Goal: Task Accomplishment & Management: Manage account settings

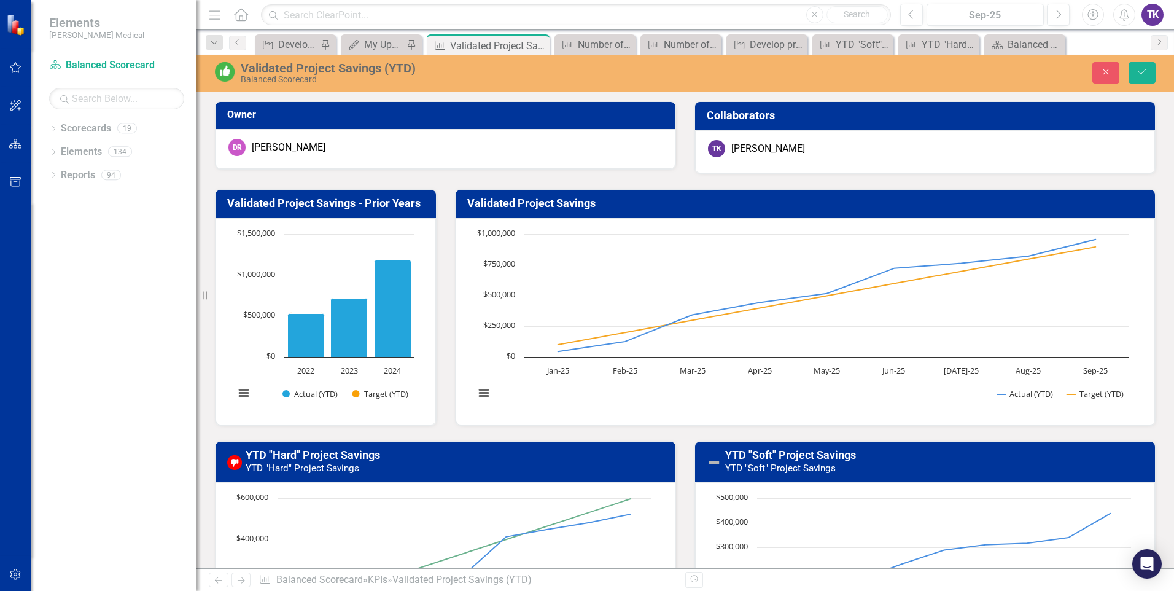
scroll to position [1228, 0]
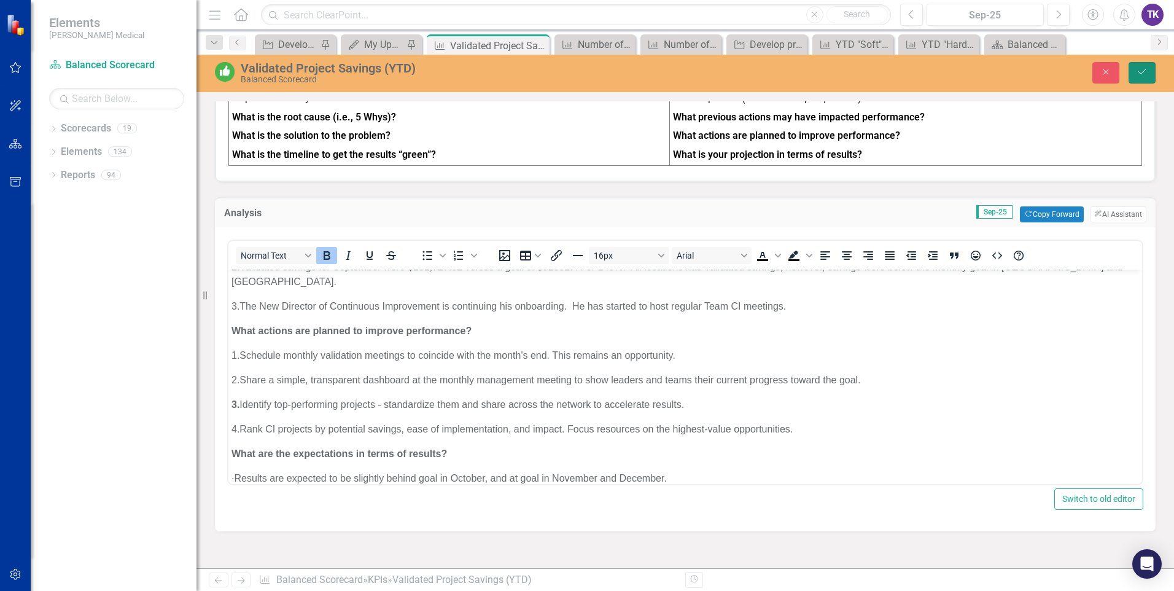
click at [1144, 77] on button "Save" at bounding box center [1142, 72] width 27 height 21
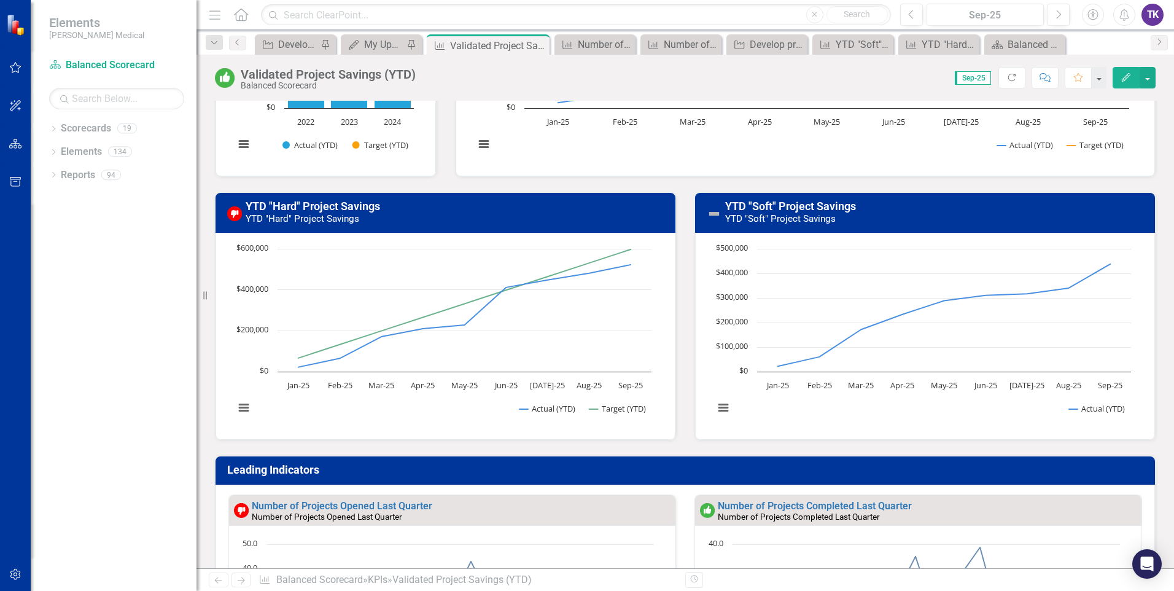
scroll to position [0, 0]
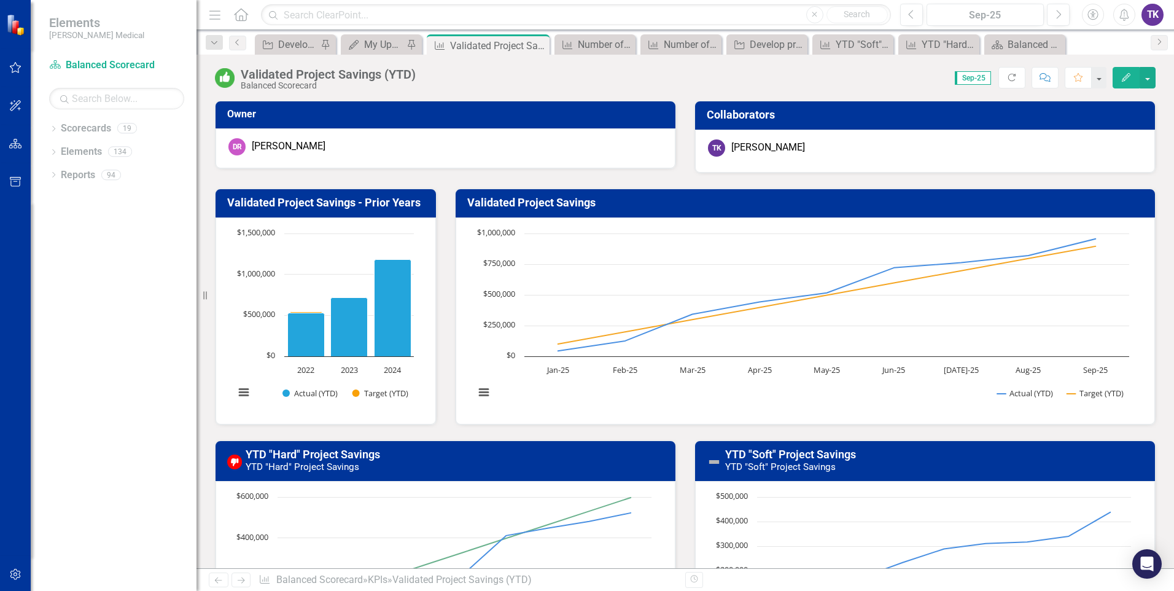
click at [246, 20] on icon "Home" at bounding box center [241, 14] width 16 height 13
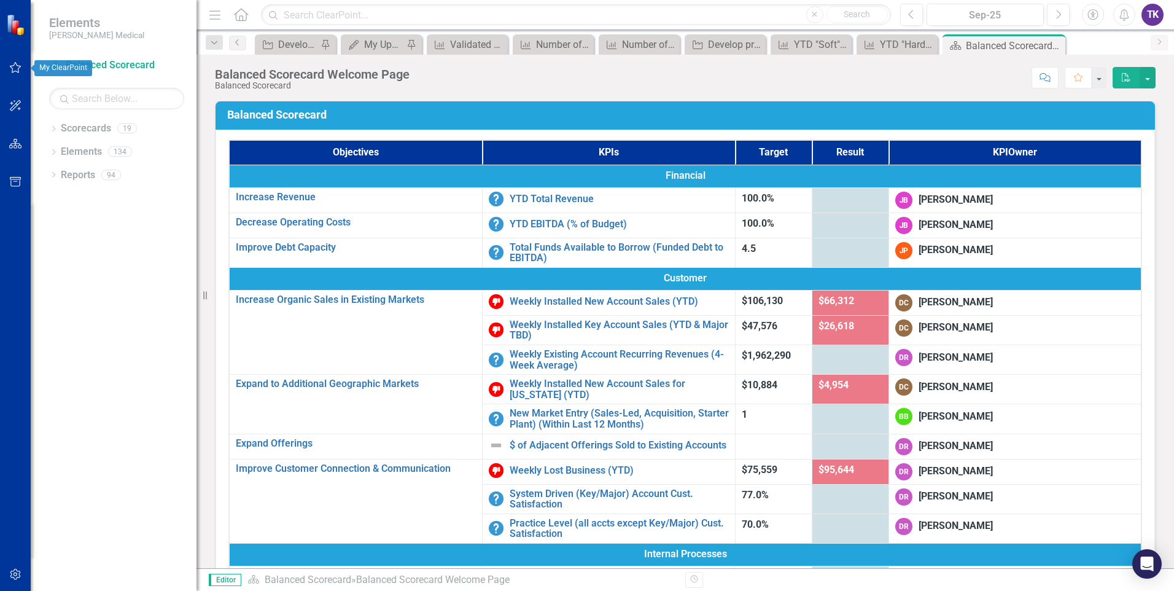
click at [23, 67] on button "button" at bounding box center [16, 68] width 28 height 26
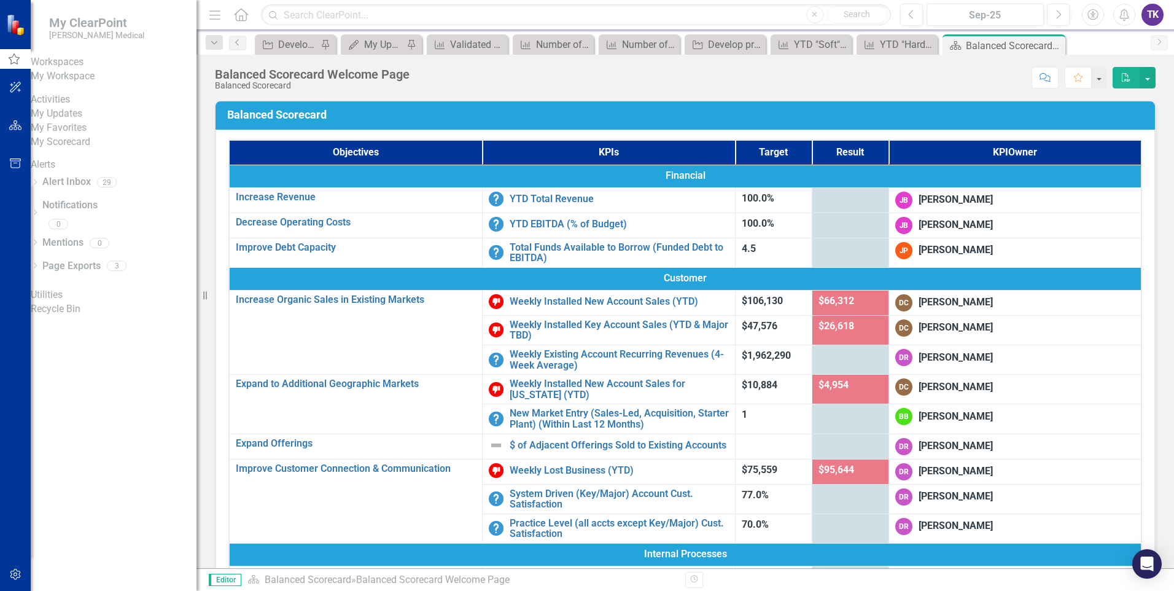
click at [92, 84] on link "My Workspace" at bounding box center [114, 76] width 166 height 14
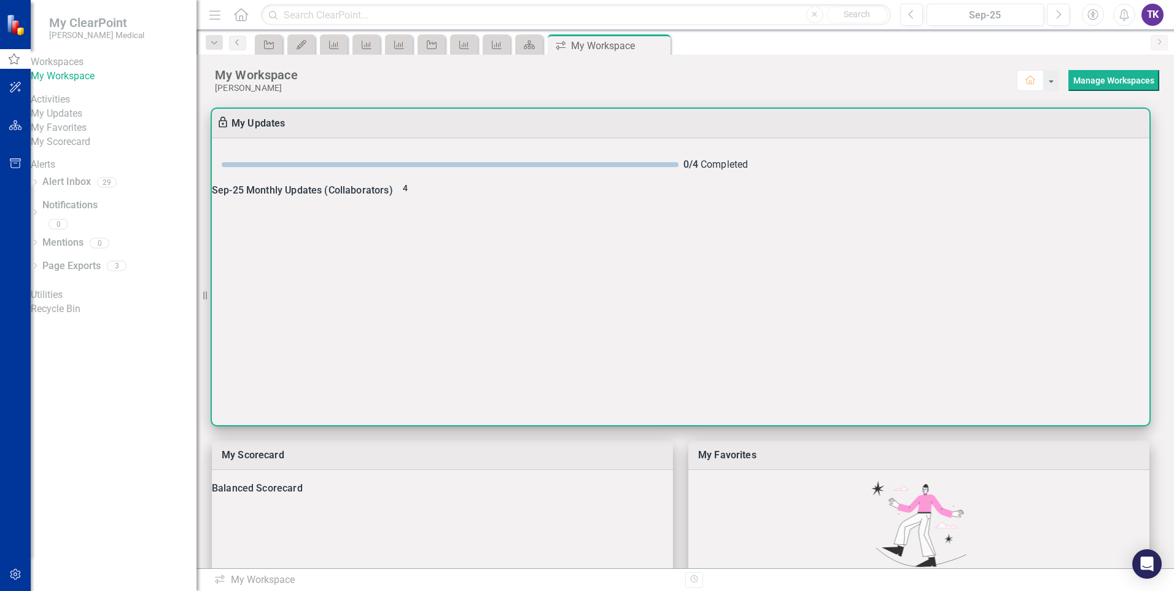
click at [408, 193] on span "4" at bounding box center [405, 188] width 5 height 10
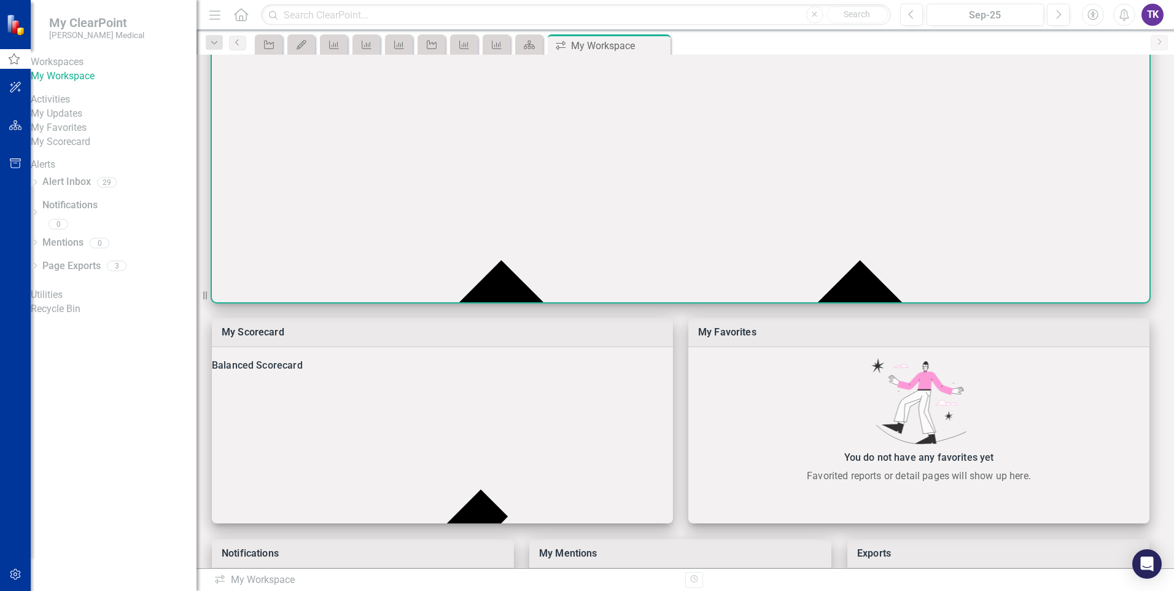
scroll to position [231, 0]
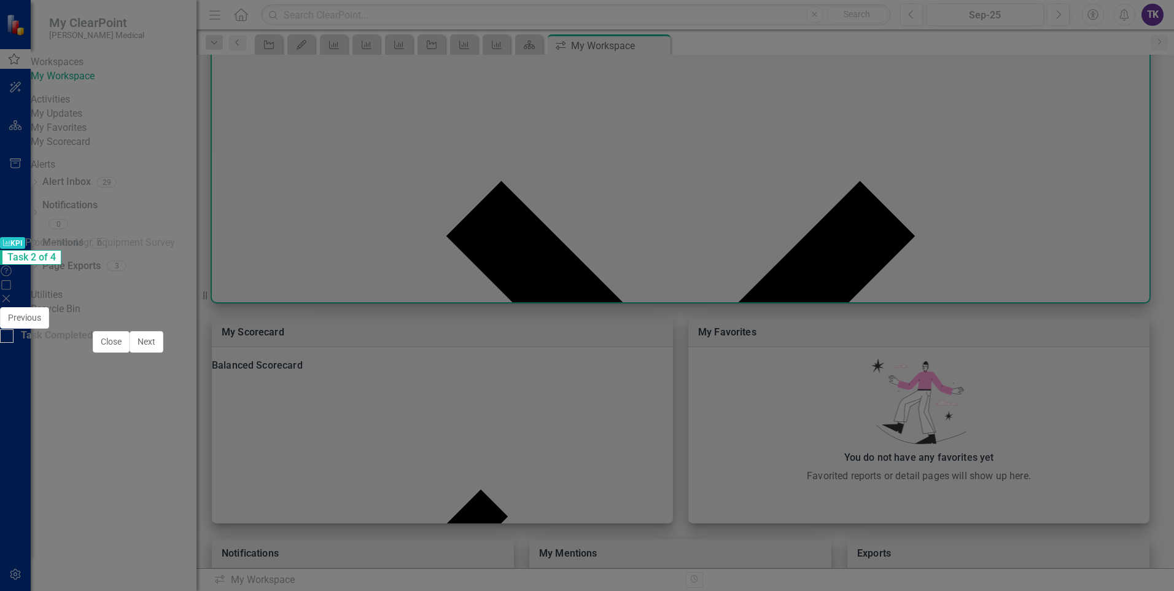
scroll to position [553, 0]
click at [1038, 563] on div "75 %" at bounding box center [1013, 570] width 271 height 14
click at [41, 563] on img at bounding box center [33, 570] width 15 height 15
click at [201, 564] on link "Hire and Onboard the Director of Engineering" at bounding box center [172, 569] width 250 height 11
click at [201, 297] on icon "Resize" at bounding box center [207, 295] width 12 height 10
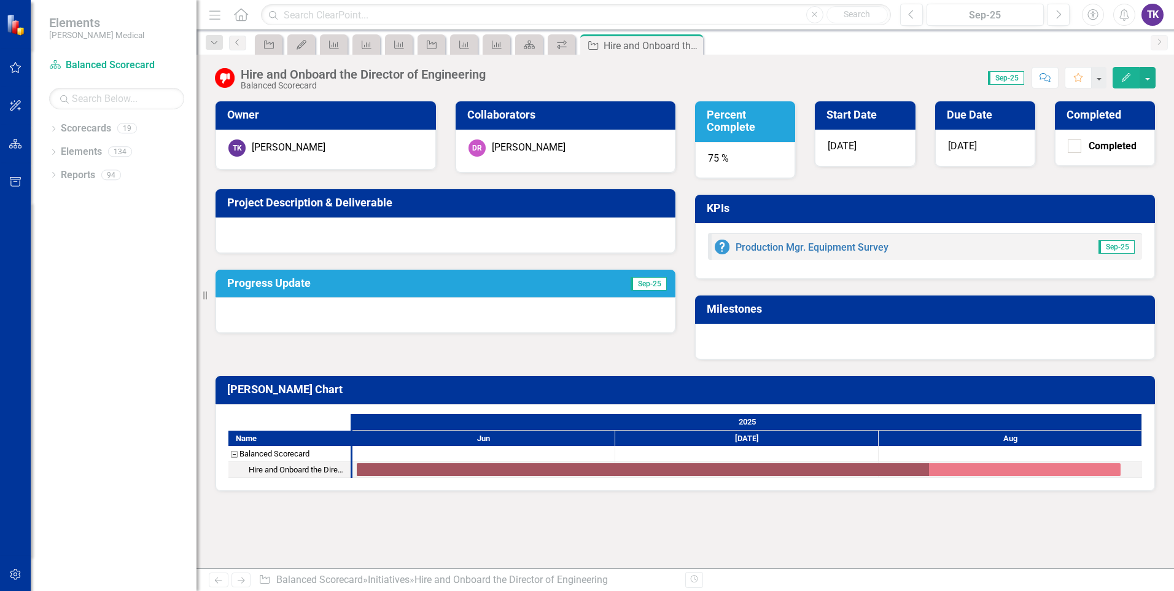
click at [730, 156] on div "75 %" at bounding box center [745, 160] width 100 height 37
click at [718, 157] on div "75 %" at bounding box center [745, 160] width 100 height 37
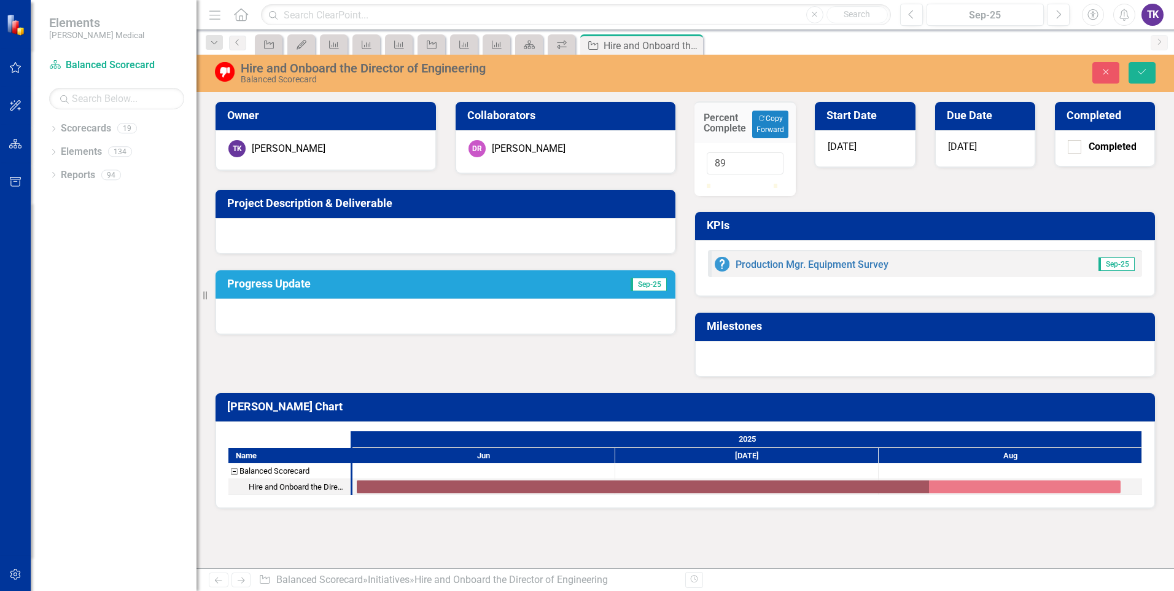
type input "90"
drag, startPoint x: 764, startPoint y: 198, endPoint x: 774, endPoint y: 197, distance: 9.9
click at [767, 184] on div at bounding box center [767, 184] width 0 height 0
click at [1137, 70] on icon "Save" at bounding box center [1142, 72] width 11 height 9
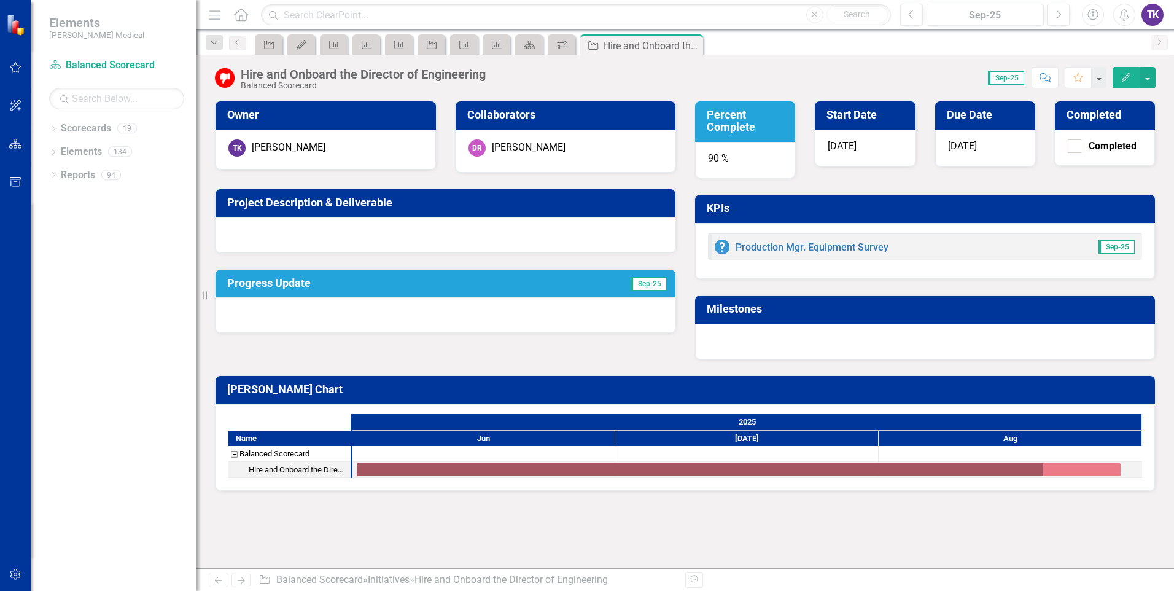
click at [556, 335] on div "Owner TK [PERSON_NAME] Collaborators [PERSON_NAME] Project Description & Delive…" at bounding box center [685, 222] width 959 height 275
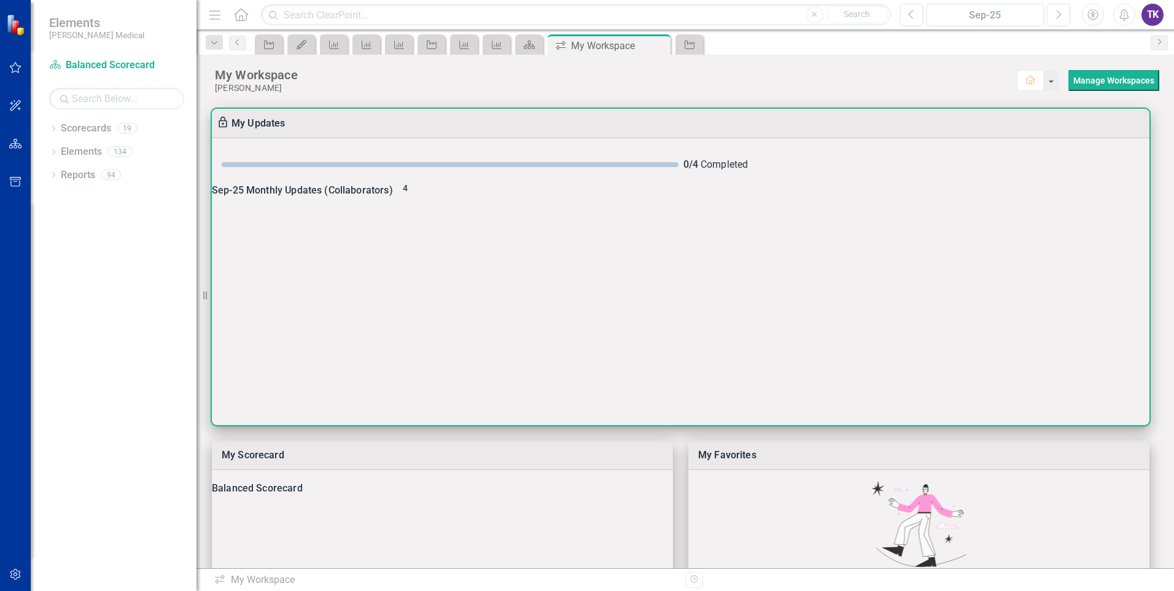
click at [410, 261] on div "0 / 4 Completed Sep-25 Monthly Updates (Collaborators) 4 Please make any update…" at bounding box center [681, 281] width 938 height 287
click at [408, 193] on span "4" at bounding box center [405, 188] width 5 height 10
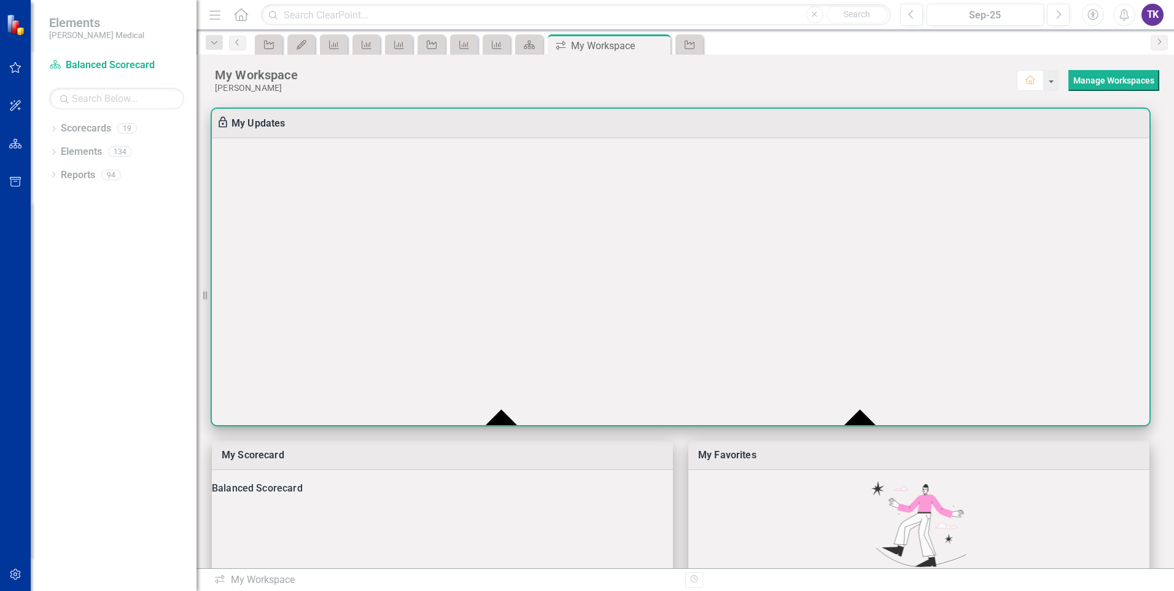
scroll to position [231, 0]
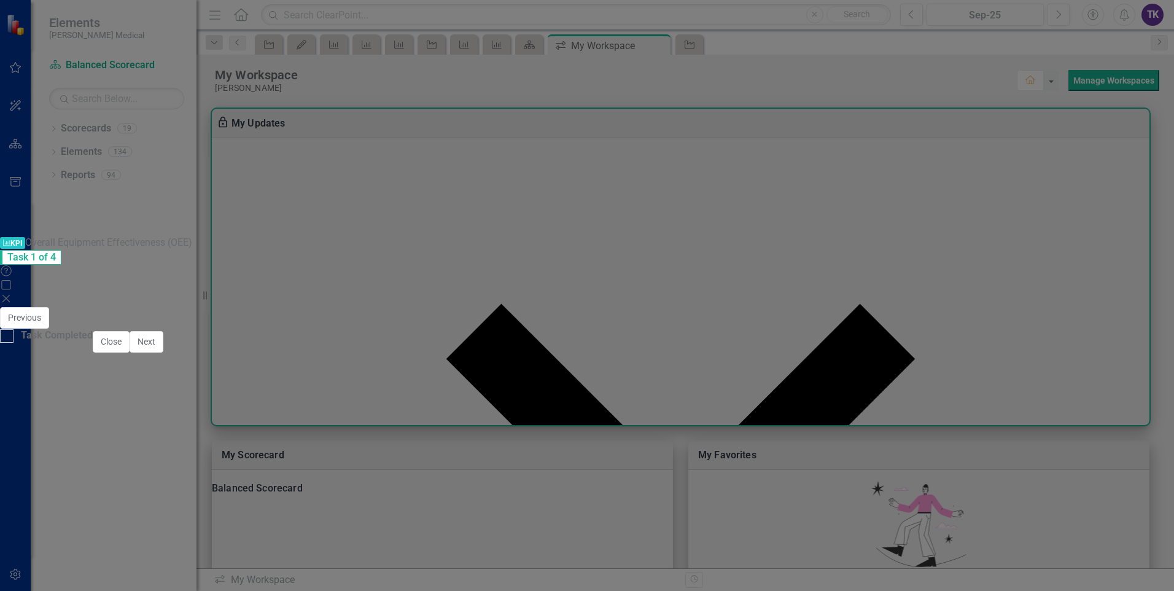
scroll to position [491, 0]
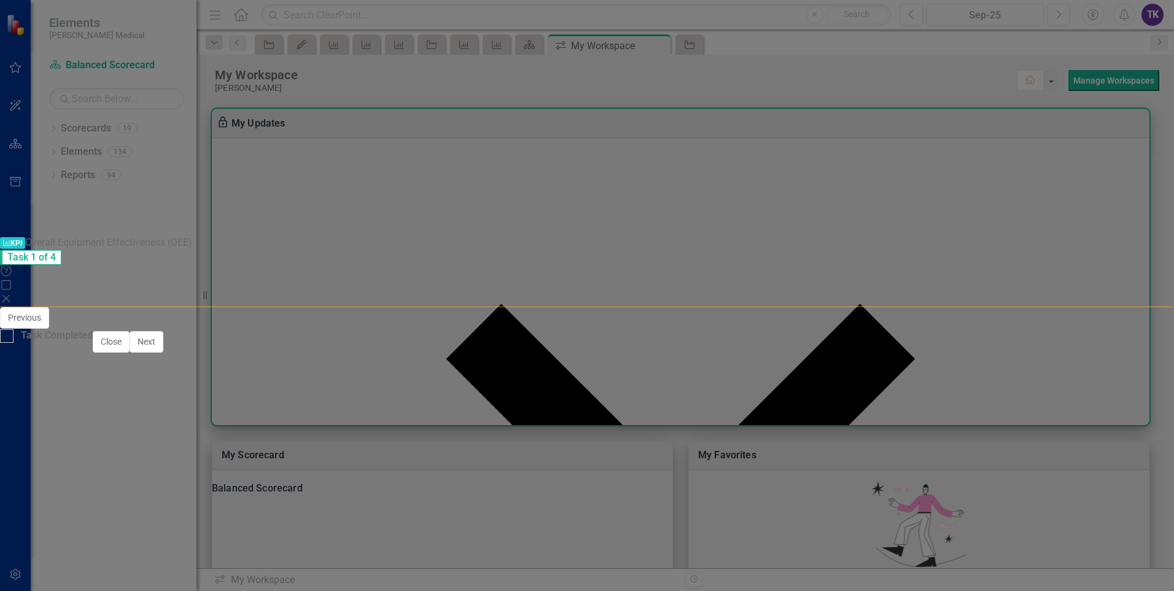
type input "60"
drag, startPoint x: 1066, startPoint y: 480, endPoint x: 1104, endPoint y: 476, distance: 38.3
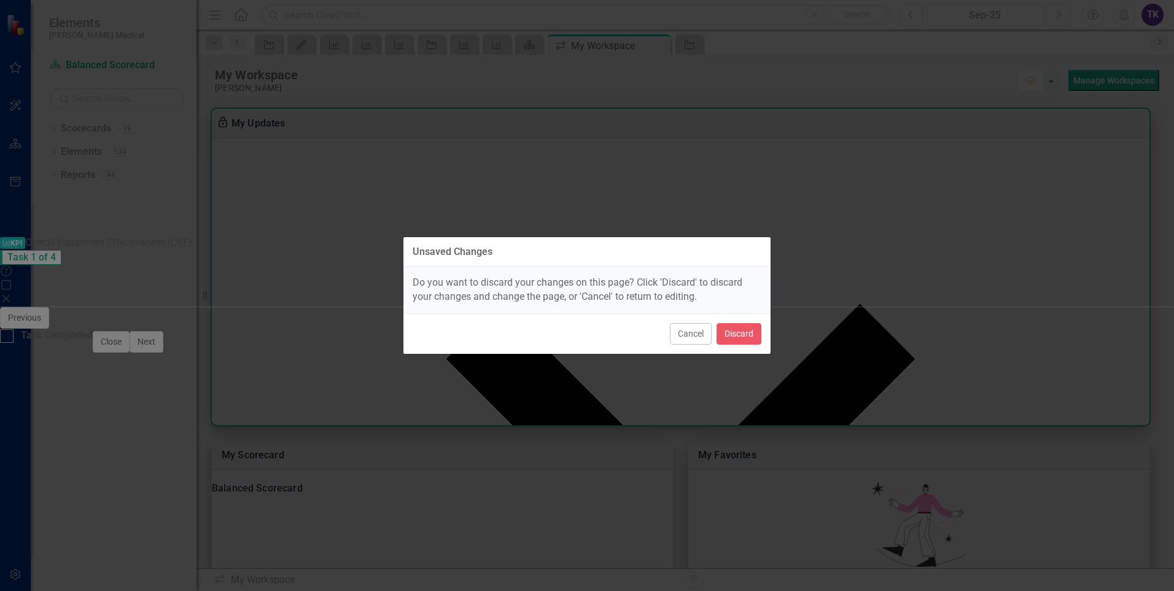
click at [417, 446] on div "Unsaved Changes Do you want to discard your changes on this page? Click 'Discar…" at bounding box center [587, 295] width 368 height 591
click at [737, 332] on button "Discard" at bounding box center [739, 333] width 45 height 21
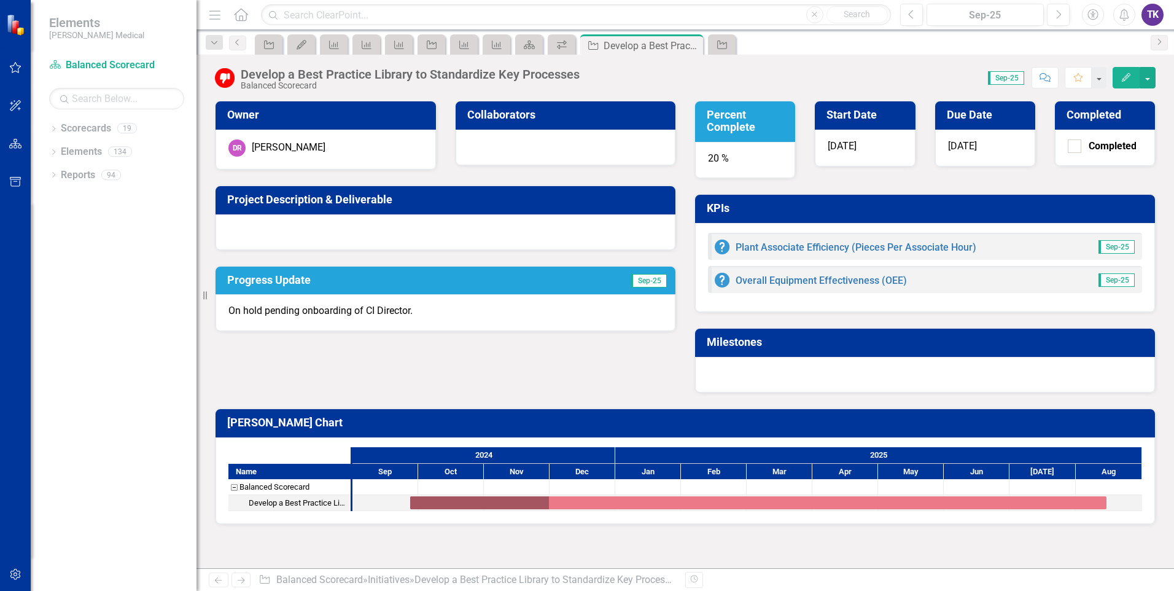
click at [468, 359] on div "Owner [PERSON_NAME] Collaborators Project Description & Deliverable Progress Up…" at bounding box center [685, 239] width 959 height 308
click at [353, 369] on div "Owner [PERSON_NAME] Collaborators Project Description & Deliverable Progress Up…" at bounding box center [685, 239] width 959 height 308
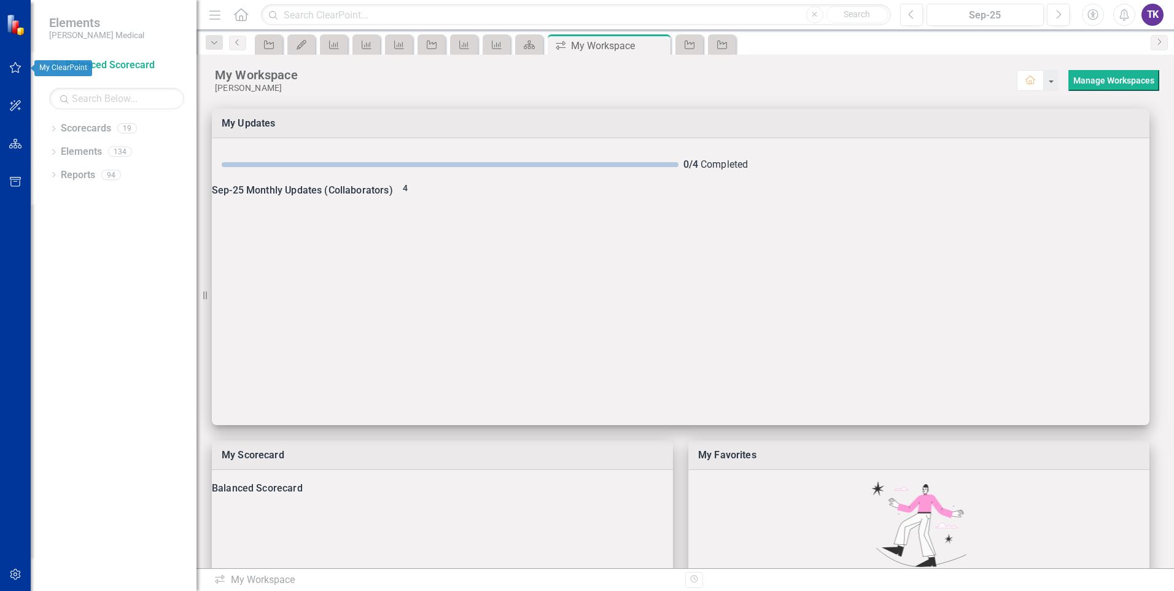
click at [18, 71] on icon "button" at bounding box center [16, 67] width 12 height 11
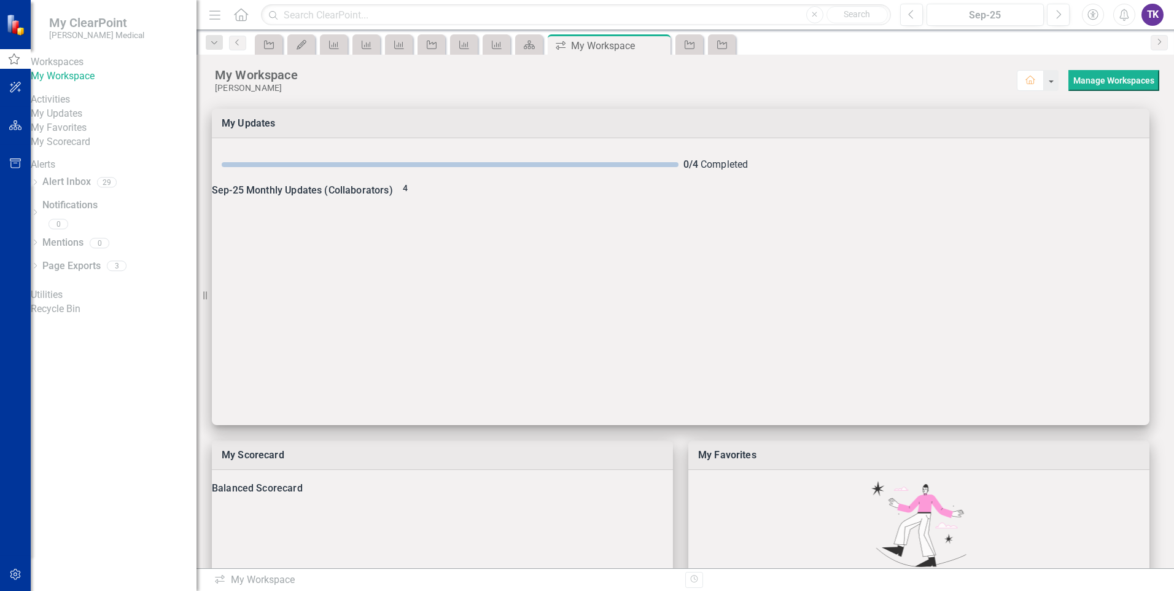
click at [95, 121] on link "My Updates" at bounding box center [114, 114] width 166 height 14
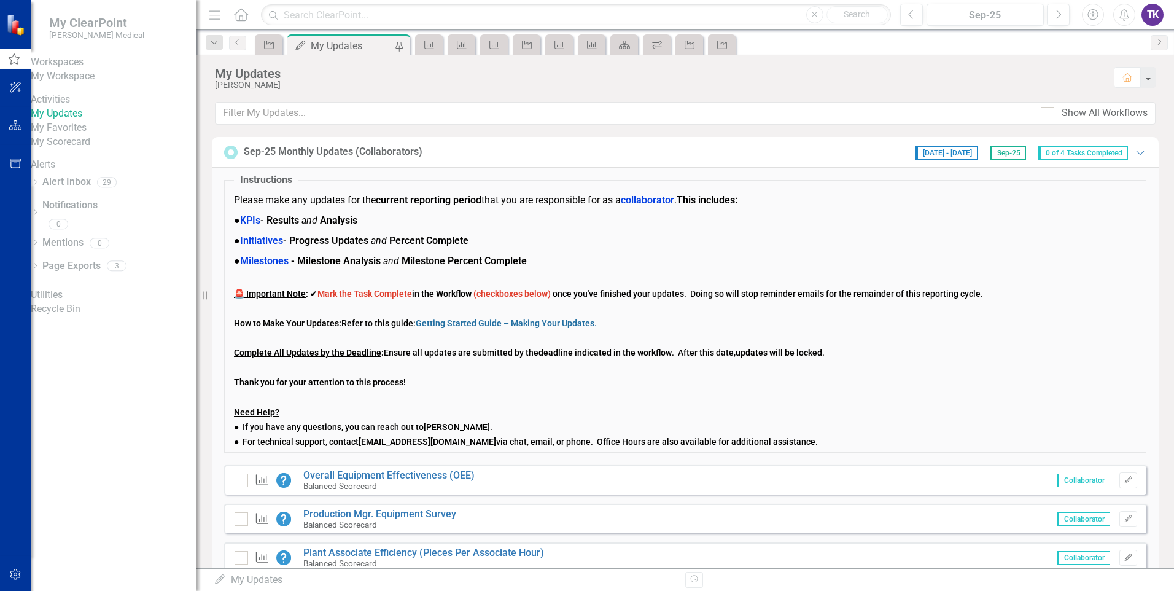
click at [95, 121] on link "My Updates" at bounding box center [114, 114] width 166 height 14
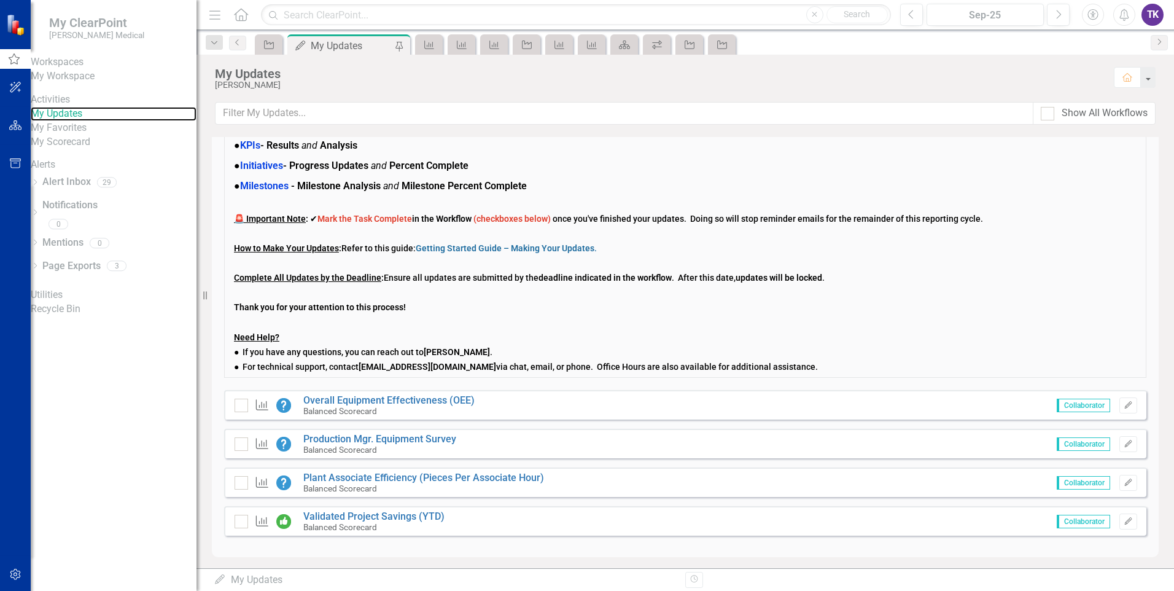
scroll to position [79, 0]
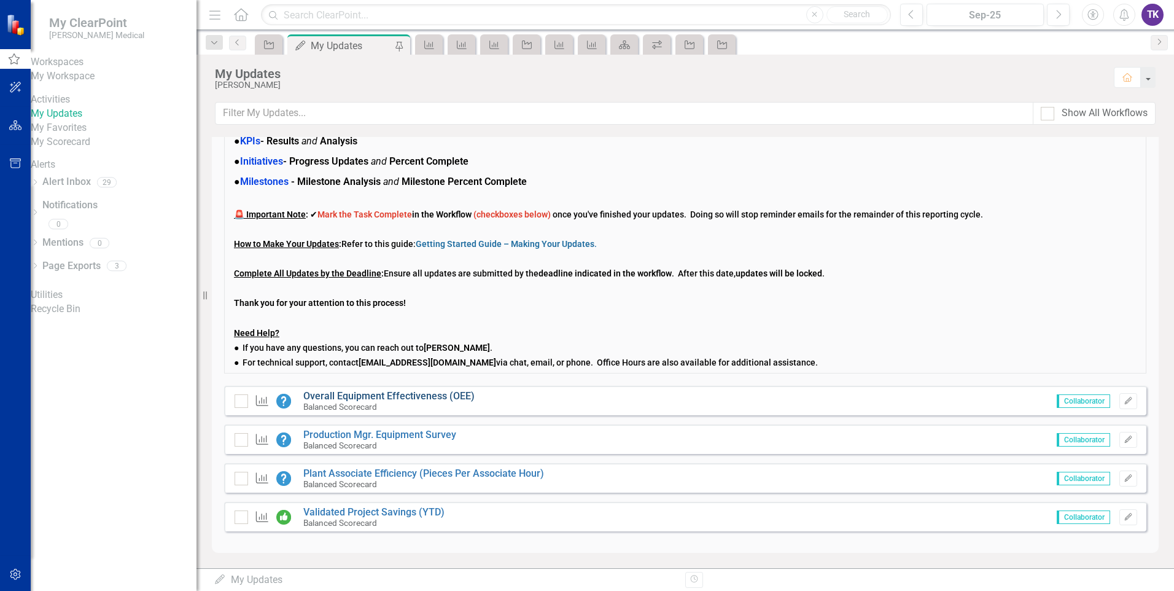
click at [352, 400] on link "Overall Equipment Effectiveness (OEE)" at bounding box center [388, 396] width 171 height 12
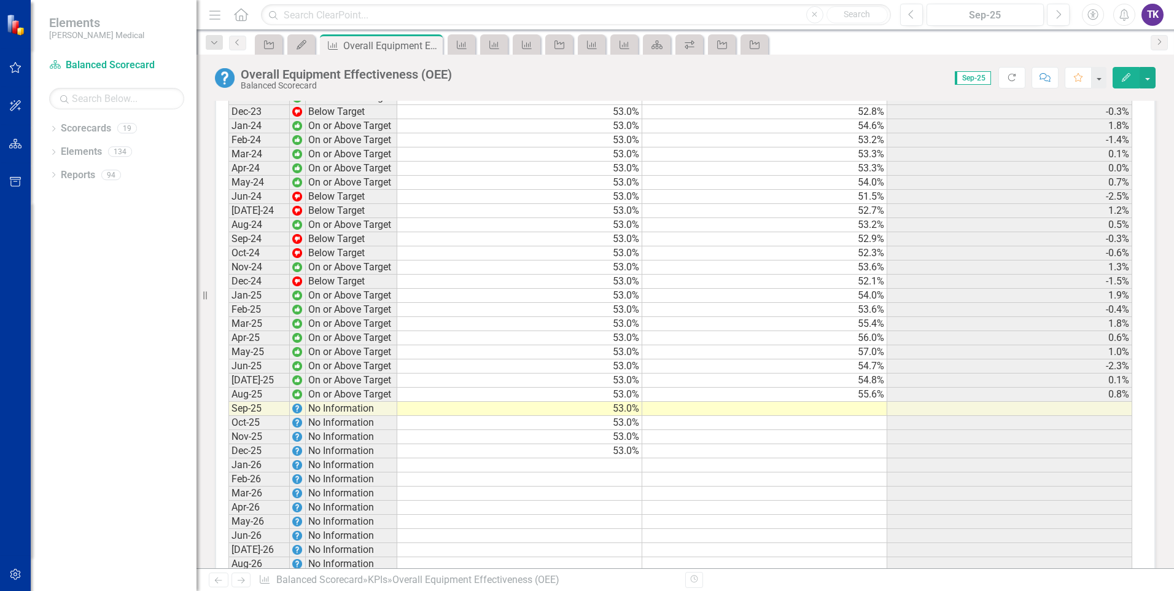
scroll to position [1720, 0]
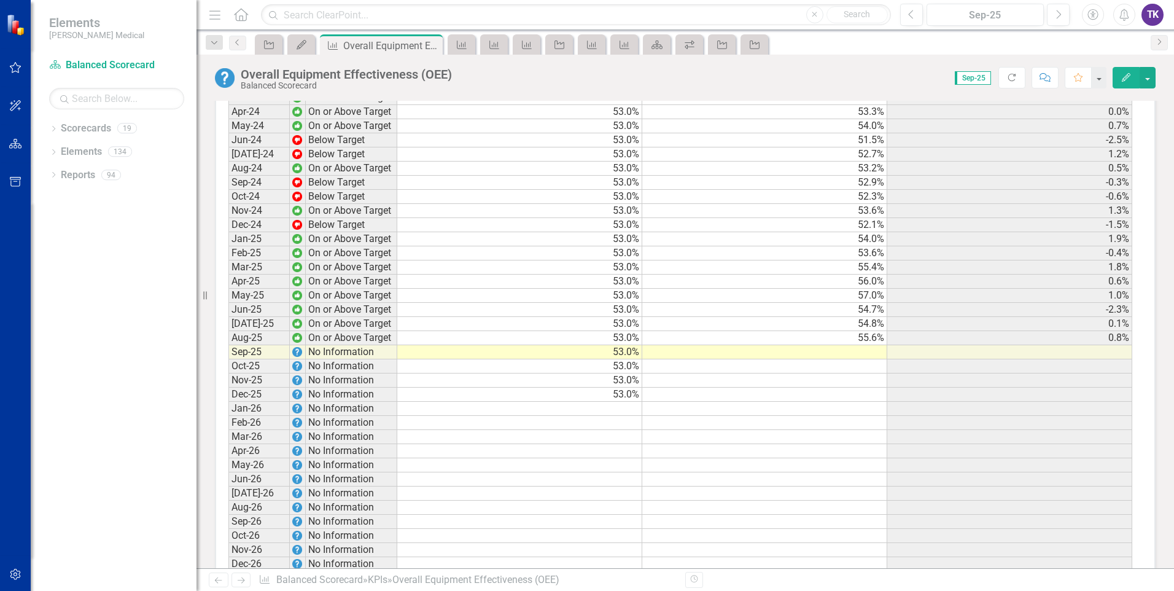
click at [857, 354] on td at bounding box center [764, 352] width 245 height 14
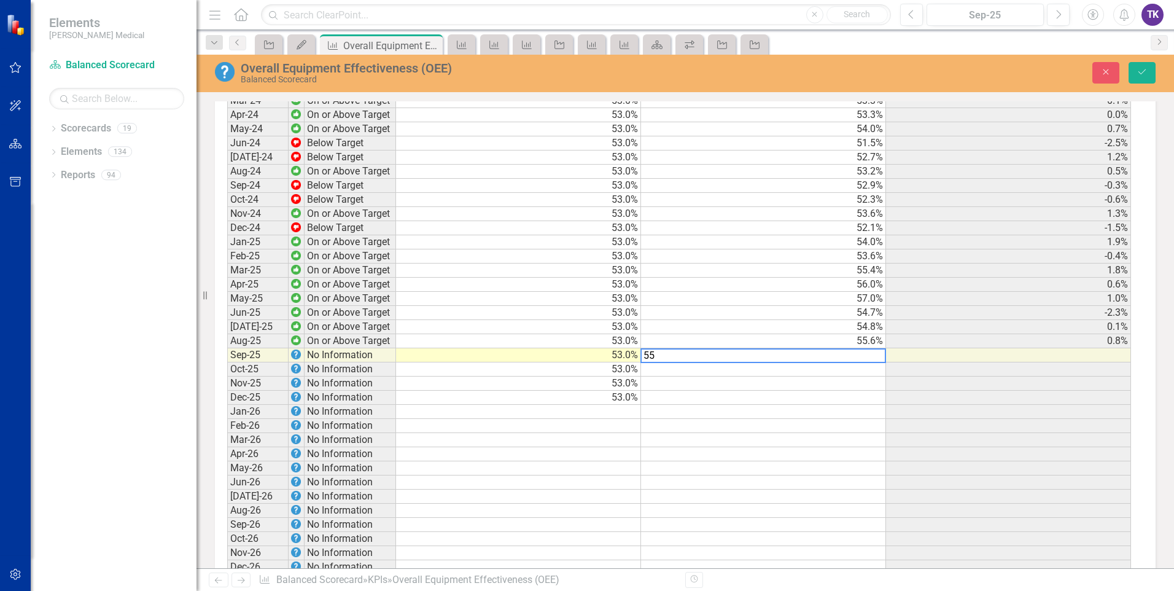
scroll to position [1722, 0]
type textarea "55.2"
click at [227, 402] on div "Period Status Target Actual Change from Previous Month Jun-22 Below Target 51.0…" at bounding box center [227, 177] width 0 height 792
click at [1136, 76] on button "Save" at bounding box center [1142, 72] width 27 height 21
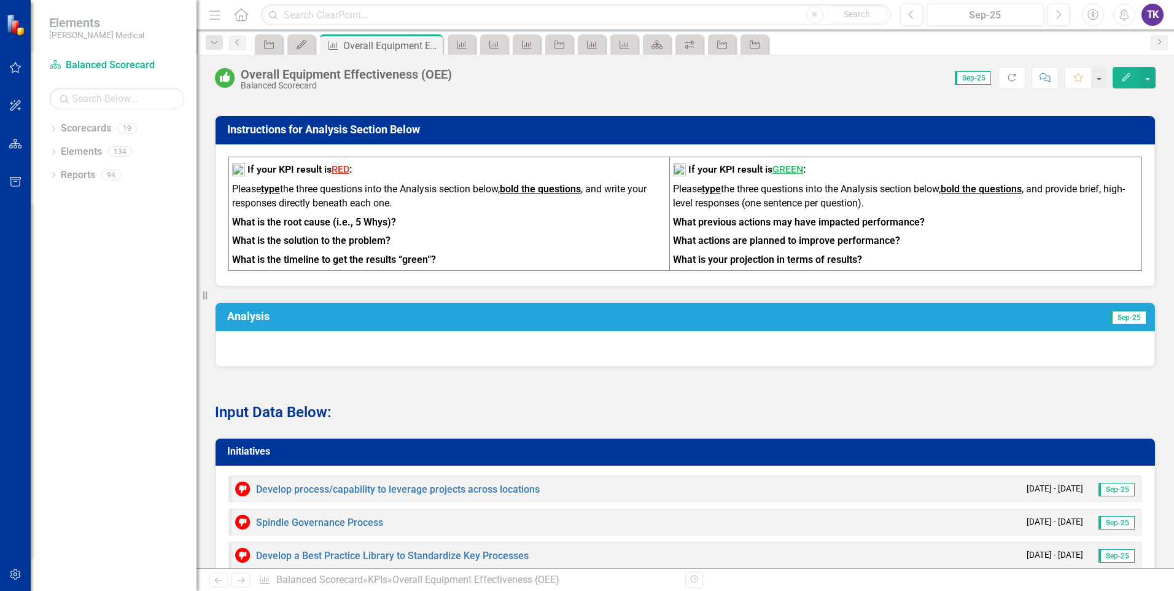
scroll to position [860, 0]
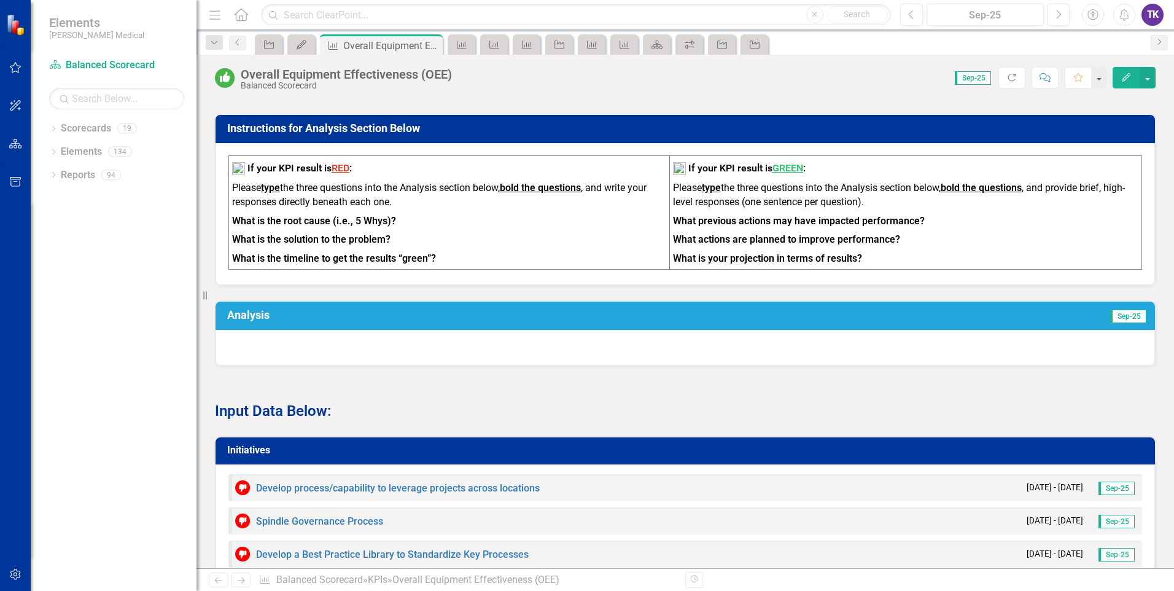
click at [251, 344] on div at bounding box center [686, 348] width 940 height 36
click at [249, 341] on div at bounding box center [686, 348] width 940 height 36
click at [272, 316] on h3 "Analysis" at bounding box center [471, 315] width 489 height 12
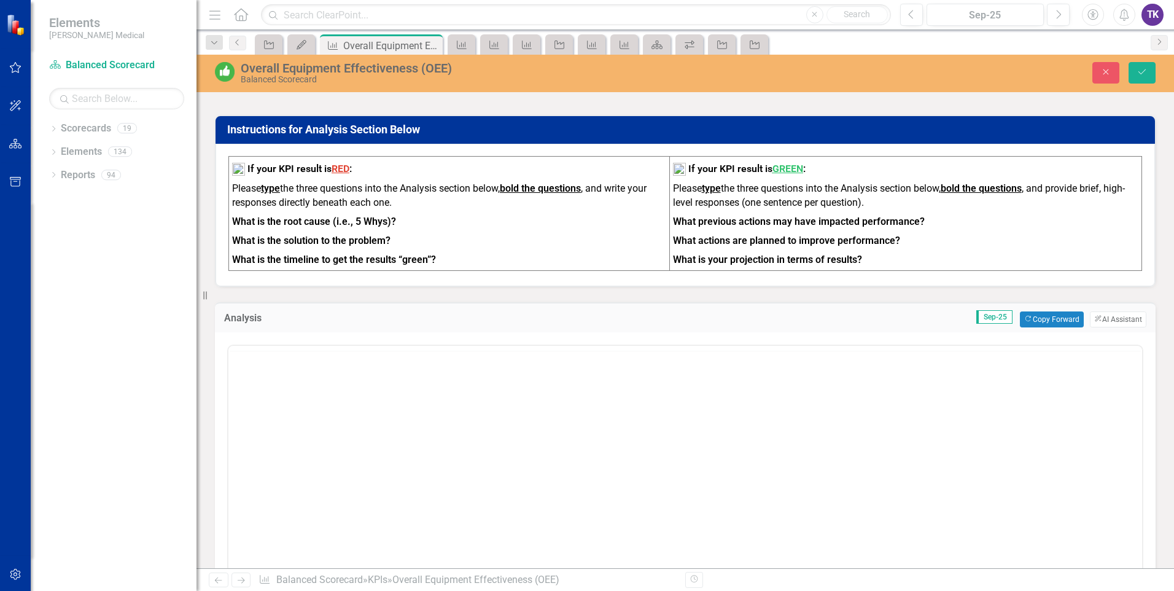
scroll to position [0, 0]
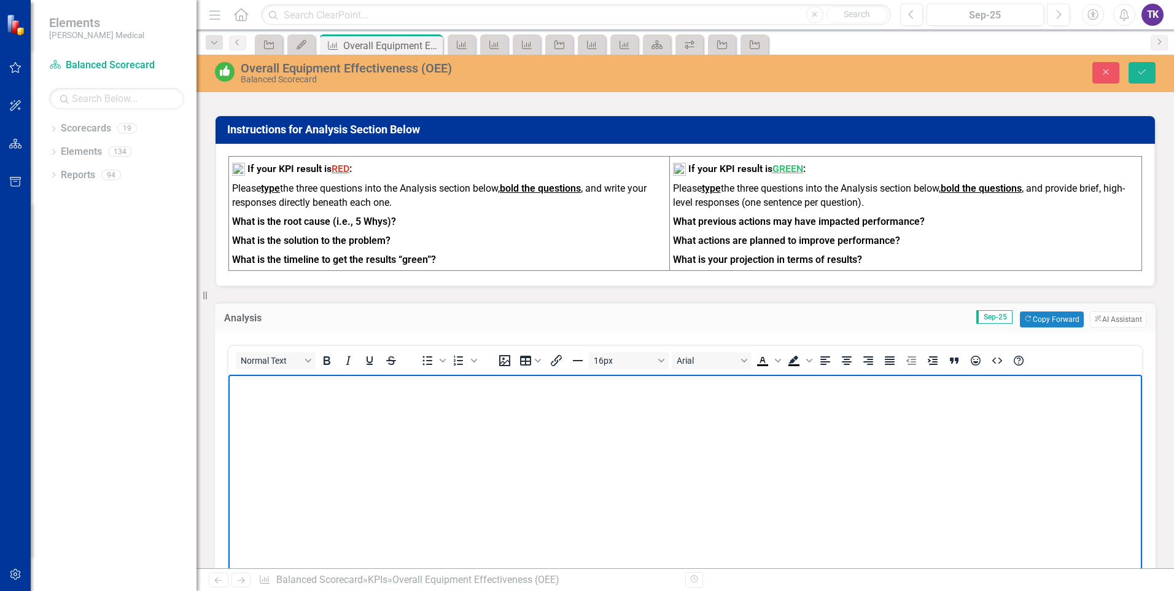
click at [261, 399] on body "Rich Text Area. Press ALT-0 for help." at bounding box center [685, 466] width 914 height 184
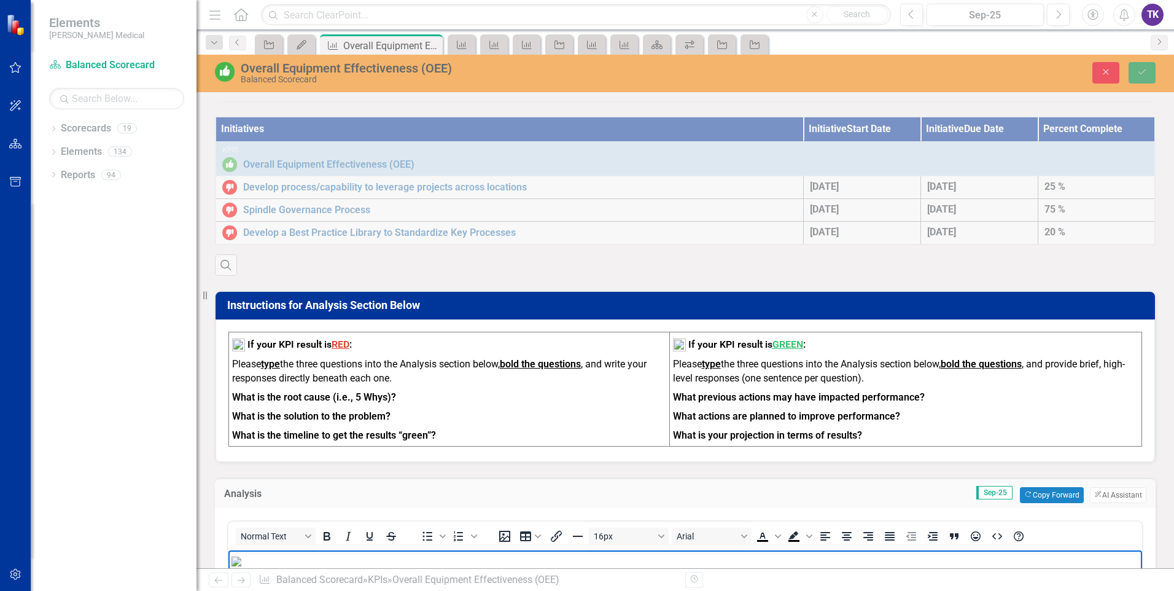
scroll to position [676, 0]
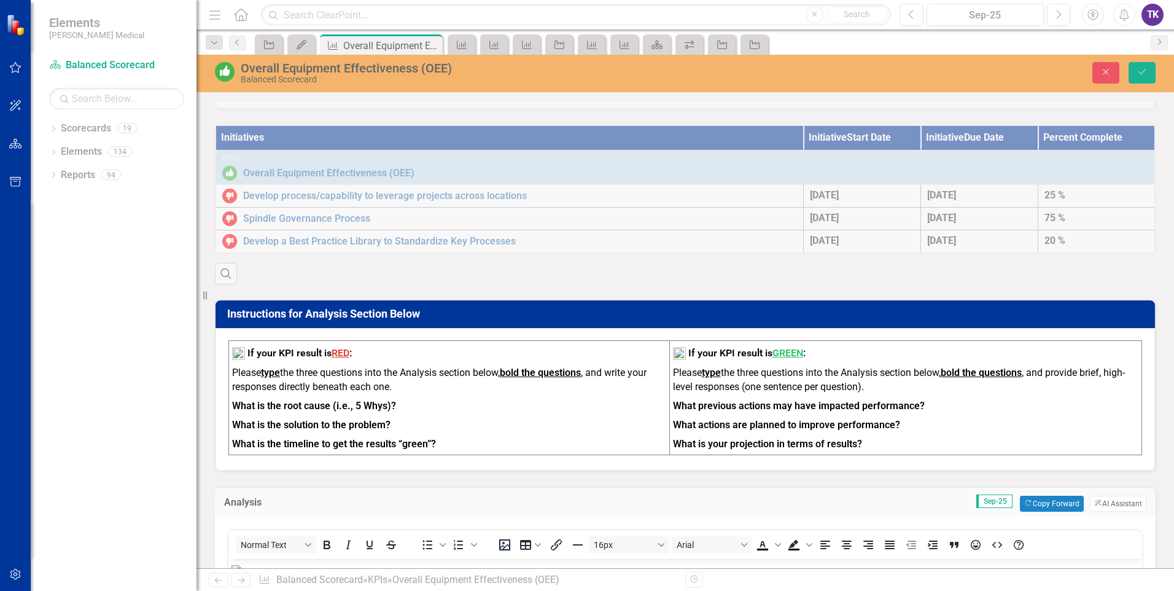
click at [716, 246] on div "Initiatives Initiative Start Date Initiative Due Date Percent Complete KPIs Ove…" at bounding box center [685, 196] width 959 height 174
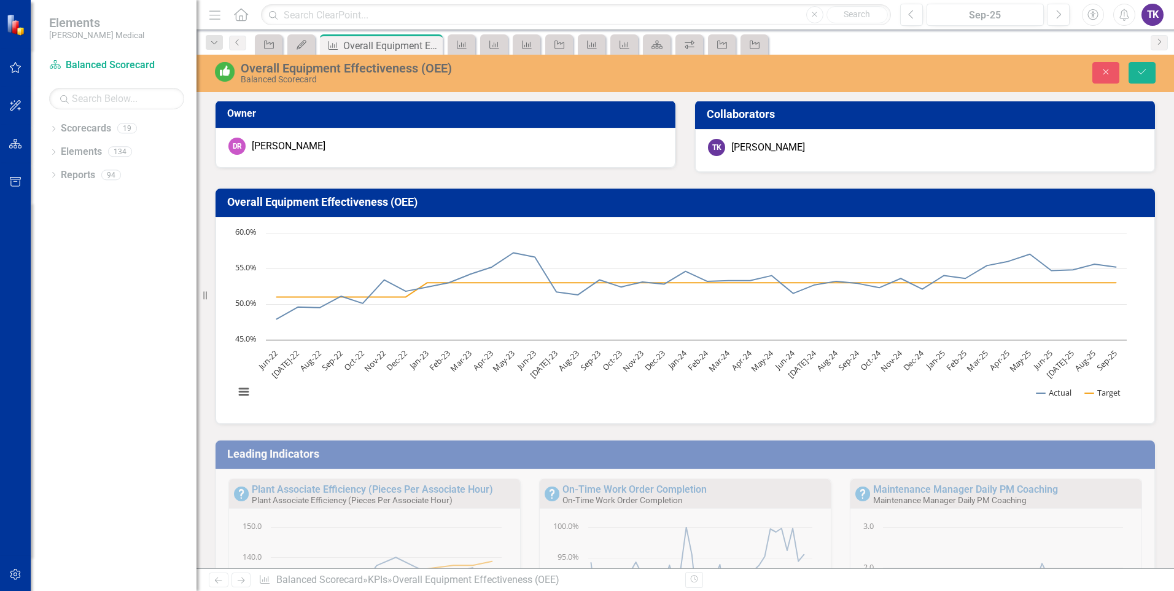
scroll to position [0, 0]
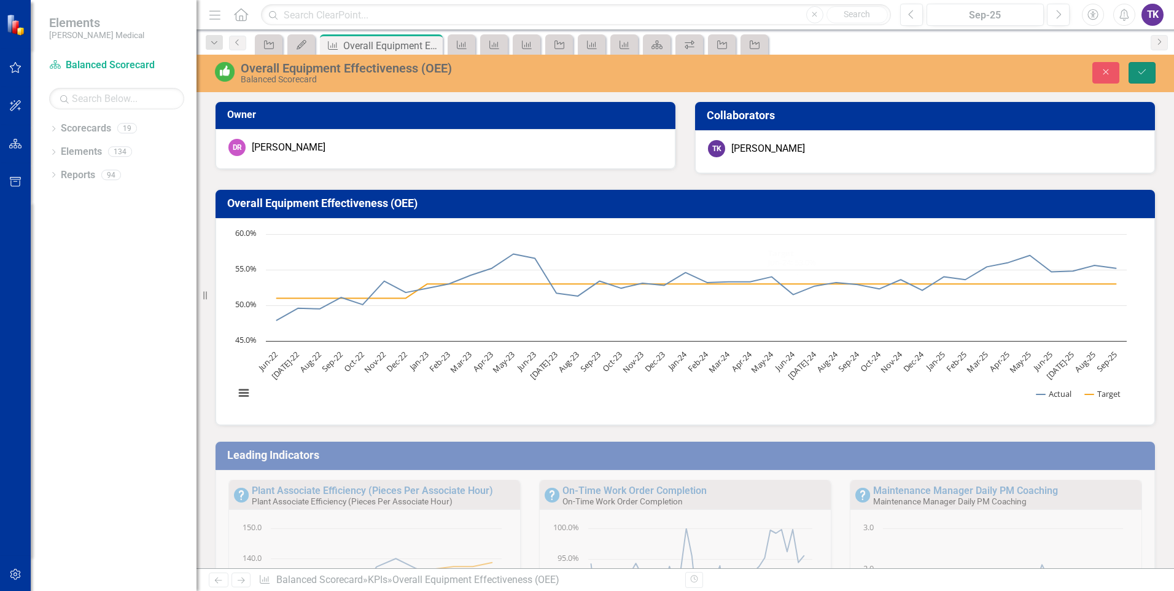
click at [1146, 67] on button "Save" at bounding box center [1142, 72] width 27 height 21
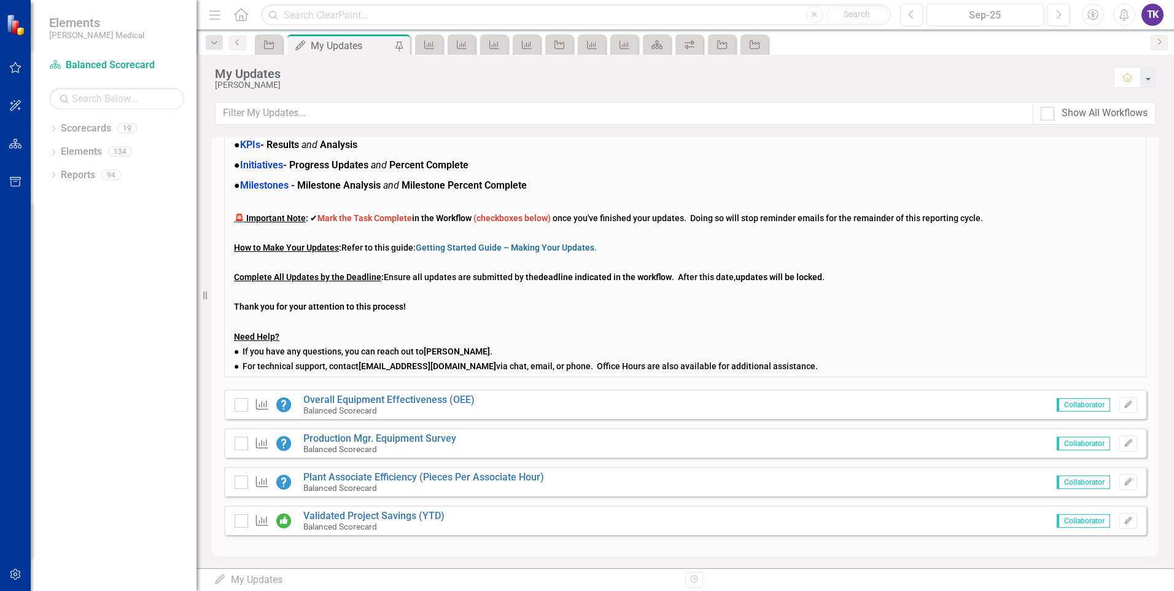
scroll to position [79, 0]
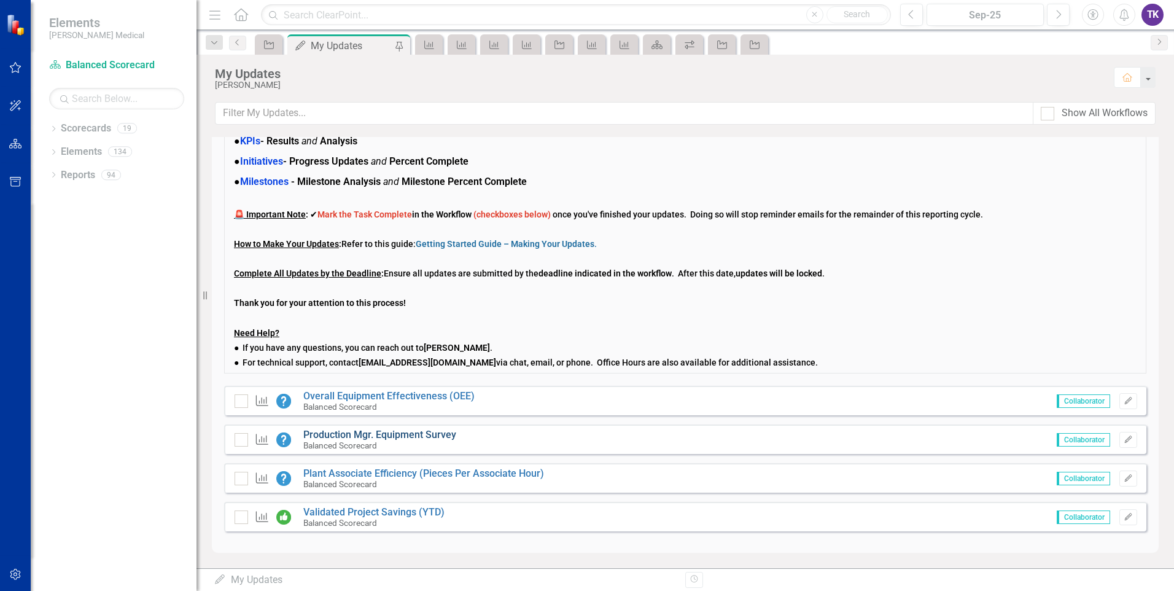
click at [337, 435] on link "Production Mgr. Equipment Survey" at bounding box center [379, 435] width 153 height 12
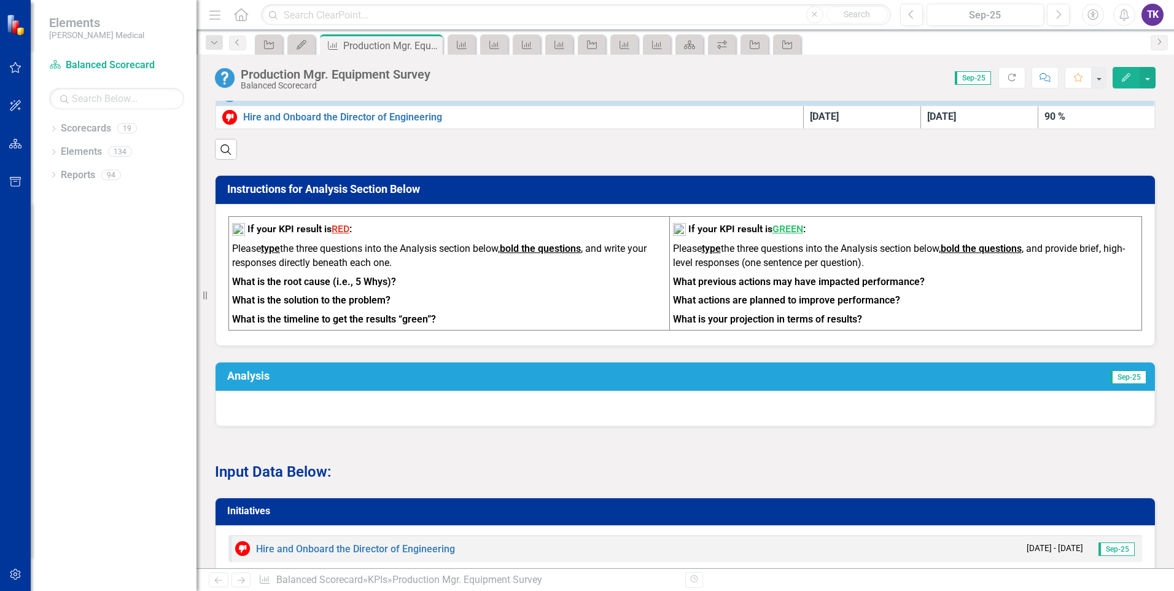
scroll to position [798, 0]
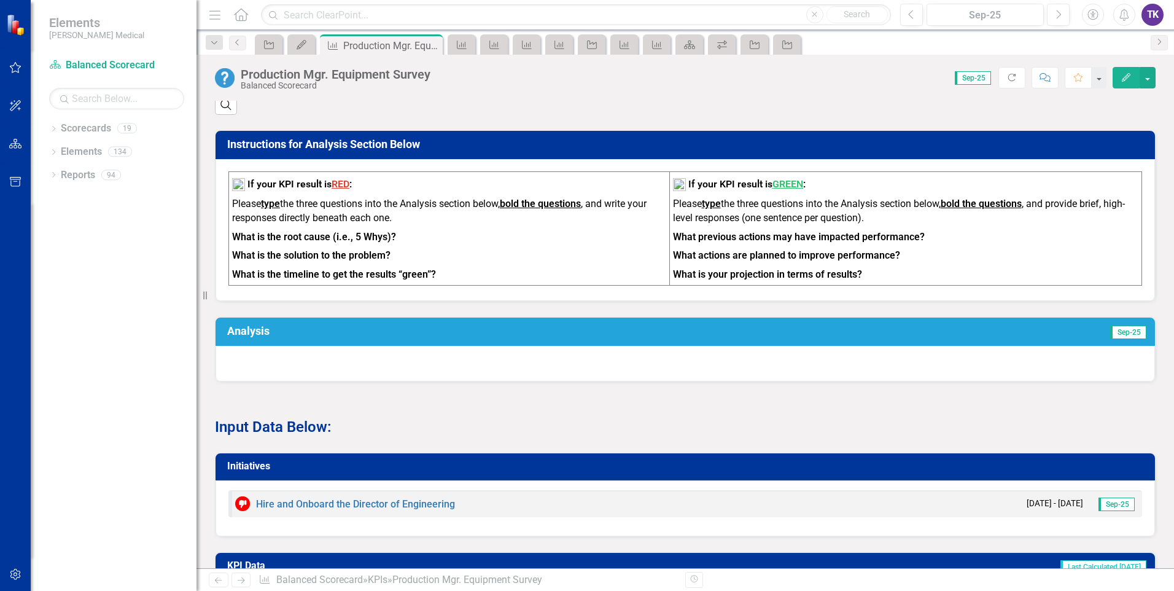
click at [241, 359] on div at bounding box center [686, 364] width 940 height 36
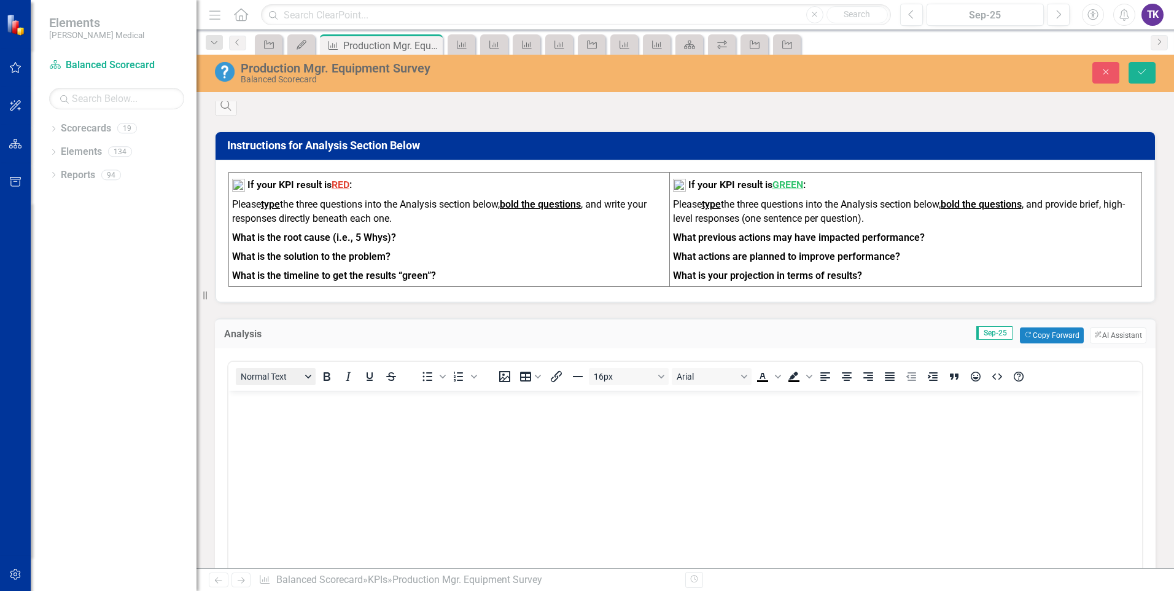
scroll to position [0, 0]
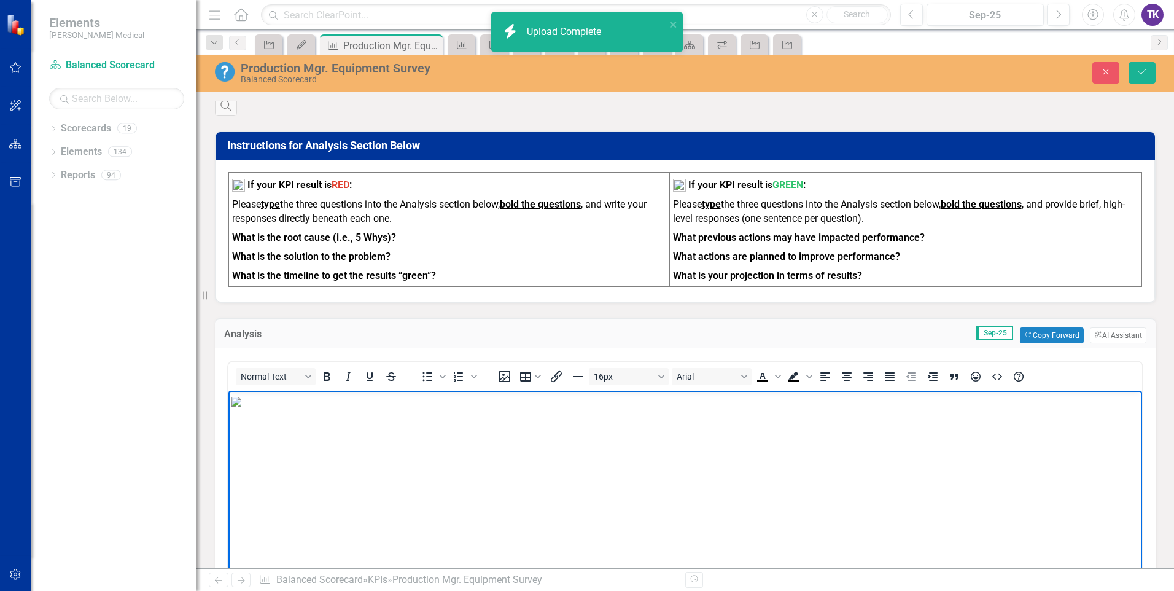
click at [241, 406] on img "Rich Text Area. Press ALT-0 for help." at bounding box center [237, 401] width 10 height 10
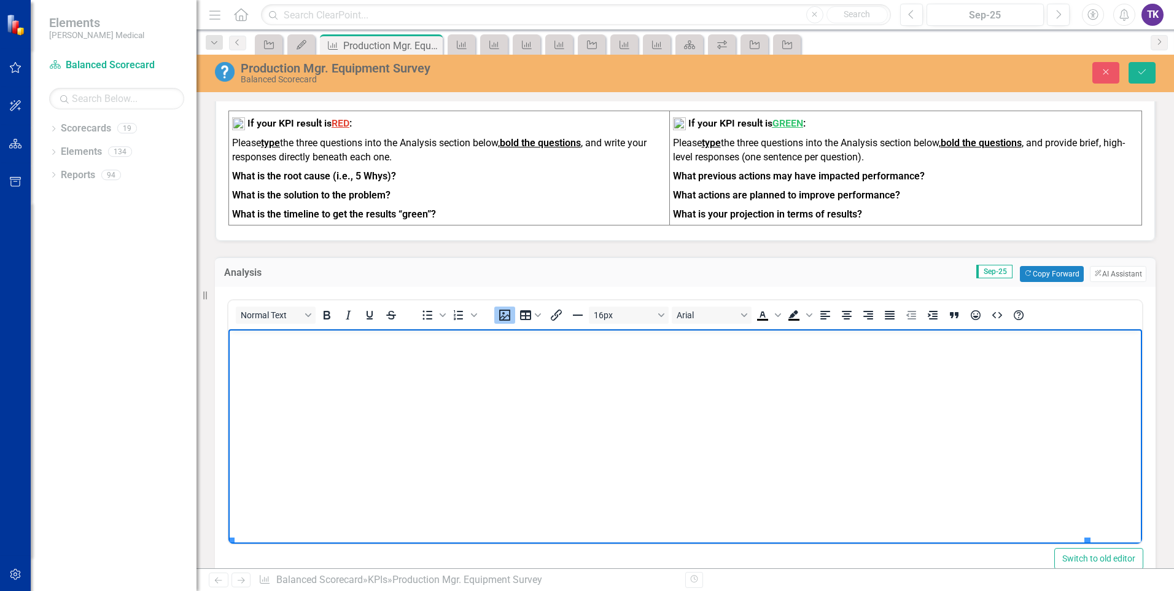
scroll to position [921, 0]
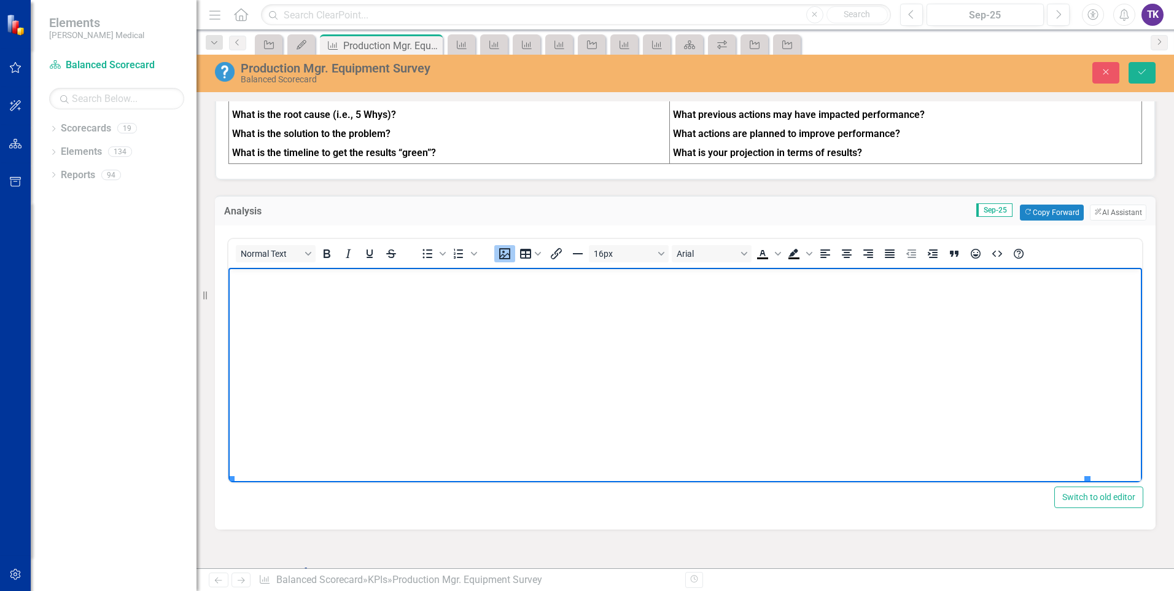
click at [241, 181] on img "Rich Text Area. Press ALT-0 for help." at bounding box center [237, 176] width 10 height 10
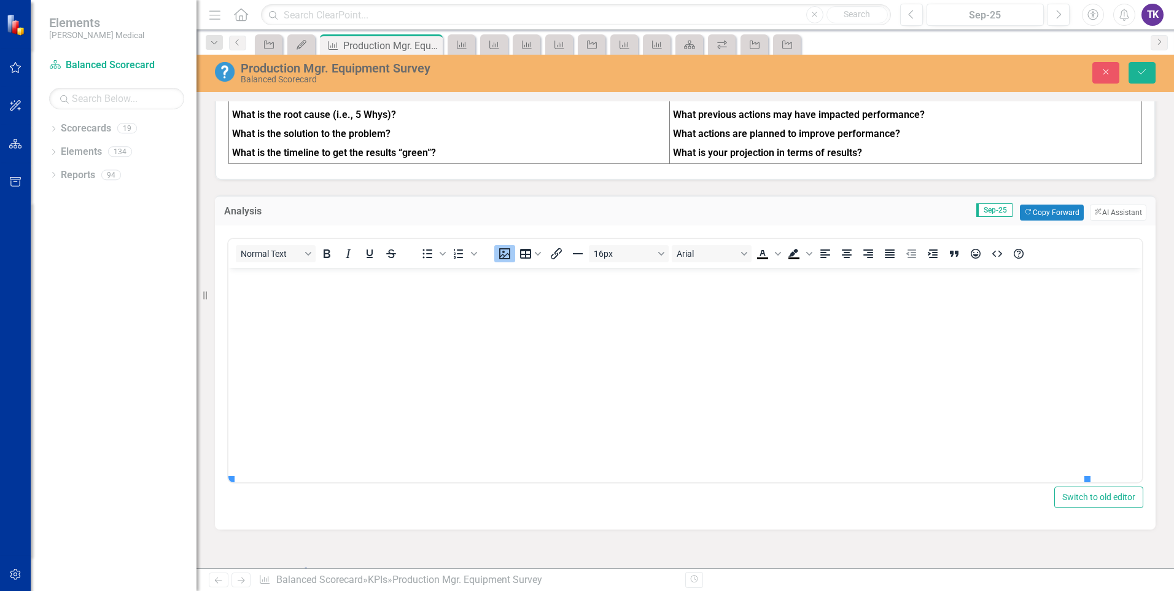
click at [427, 505] on div "Switch to old editor" at bounding box center [685, 496] width 916 height 21
click at [478, 511] on div "Normal Text To open the popup, press Shift+Enter To open the popup, press Shift…" at bounding box center [685, 377] width 941 height 304
click at [241, 283] on img "Rich Text Area. Press ALT-0 for help." at bounding box center [237, 278] width 10 height 10
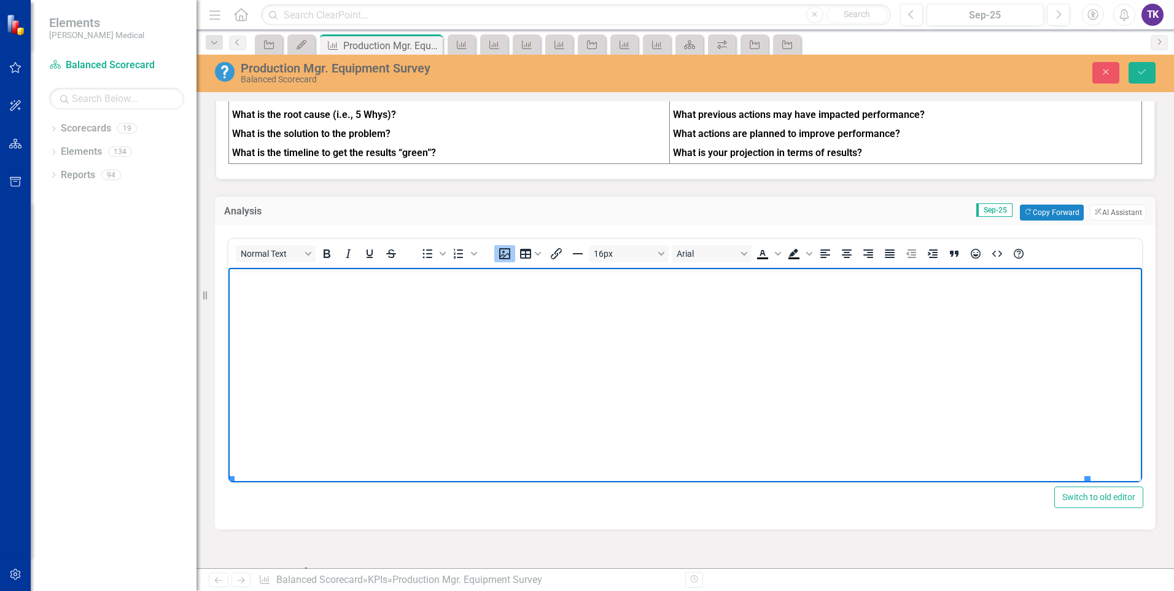
click at [241, 181] on img "Rich Text Area. Press ALT-0 for help." at bounding box center [237, 176] width 10 height 10
click at [241, 283] on img "Rich Text Area. Press ALT-0 for help." at bounding box center [237, 278] width 10 height 10
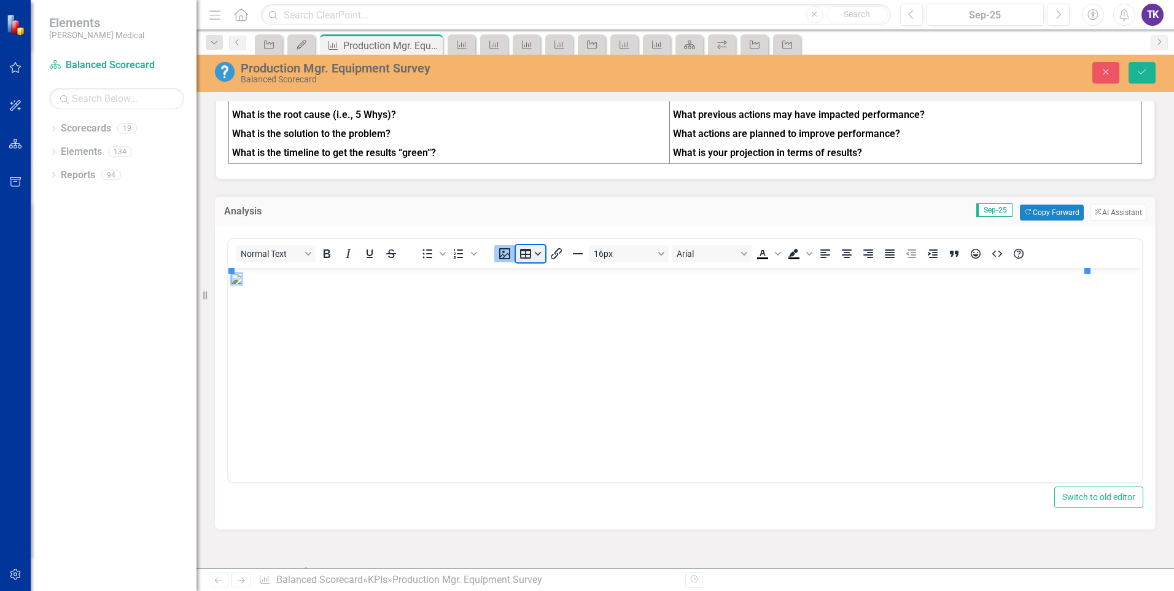
click at [538, 254] on button "Table" at bounding box center [530, 253] width 29 height 17
click at [535, 386] on icon "Delete table" at bounding box center [531, 384] width 15 height 15
click at [241, 283] on img "Rich Text Area. Press ALT-0 for help." at bounding box center [237, 278] width 10 height 10
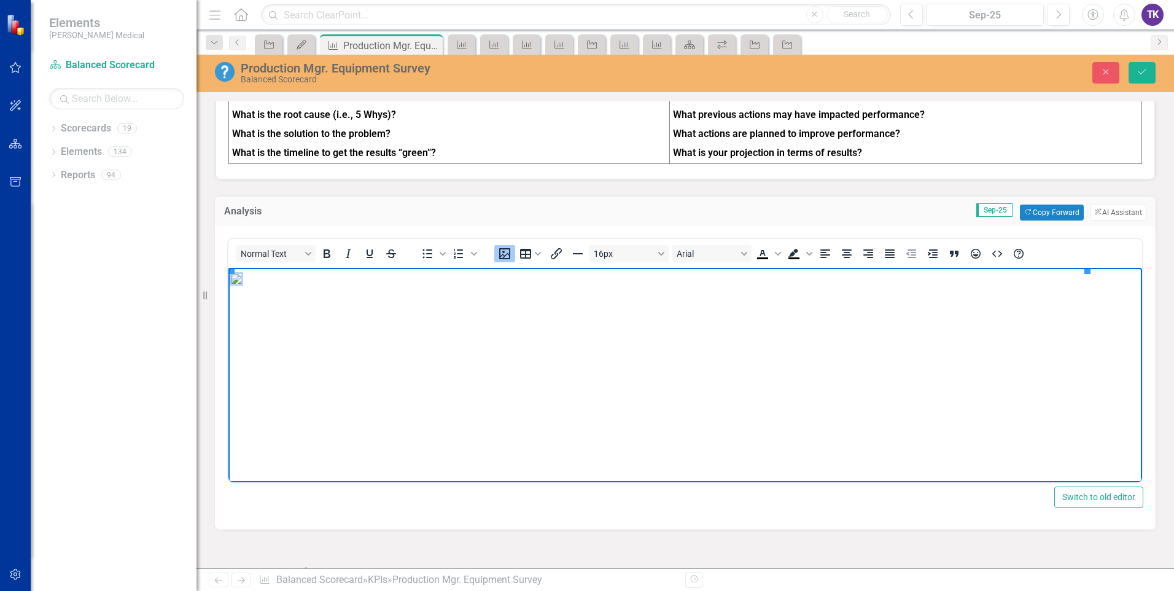
drag, startPoint x: 517, startPoint y: 364, endPoint x: 547, endPoint y: 379, distance: 33.5
click at [241, 283] on img "Rich Text Area. Press ALT-0 for help." at bounding box center [237, 278] width 10 height 10
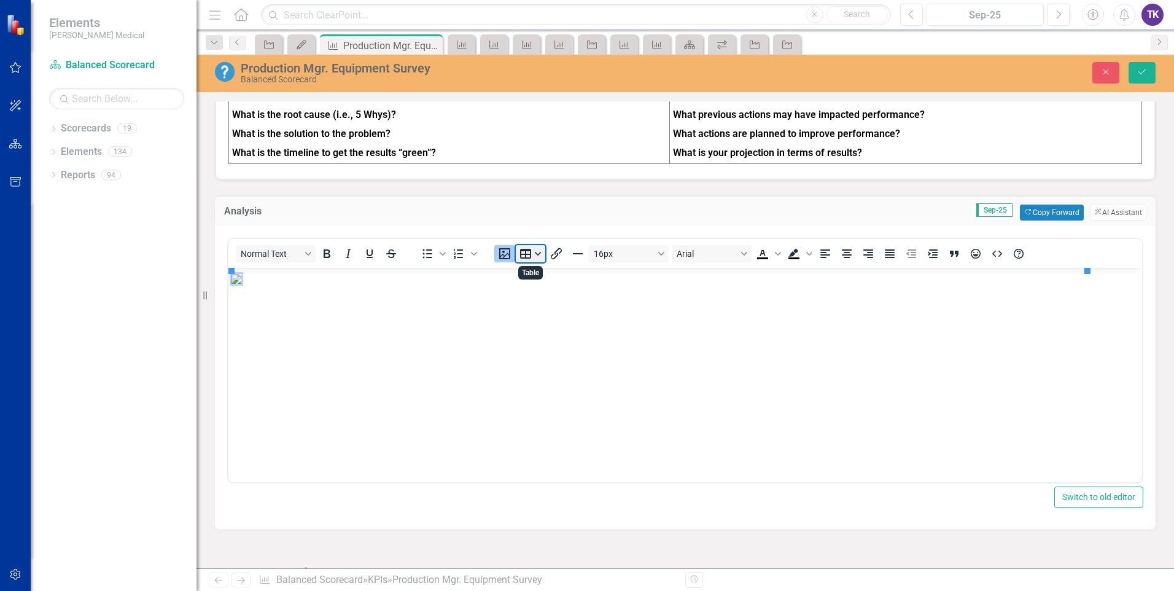
click at [537, 257] on button "Table" at bounding box center [530, 253] width 29 height 17
click at [563, 394] on div "Delete table" at bounding box center [564, 385] width 90 height 20
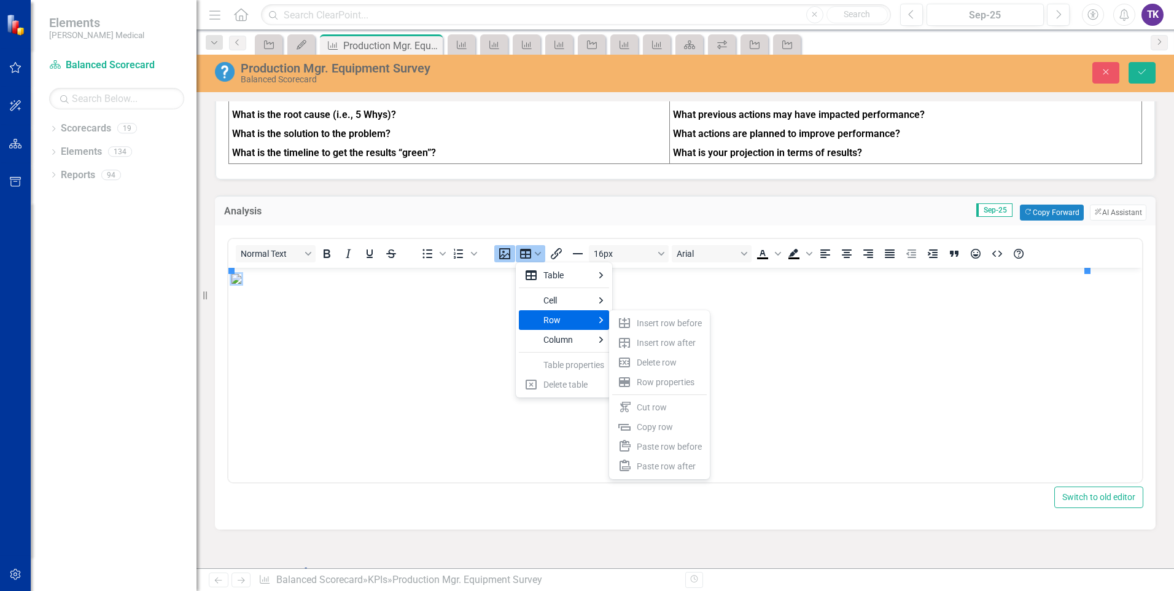
click at [571, 322] on div "Row" at bounding box center [569, 320] width 50 height 15
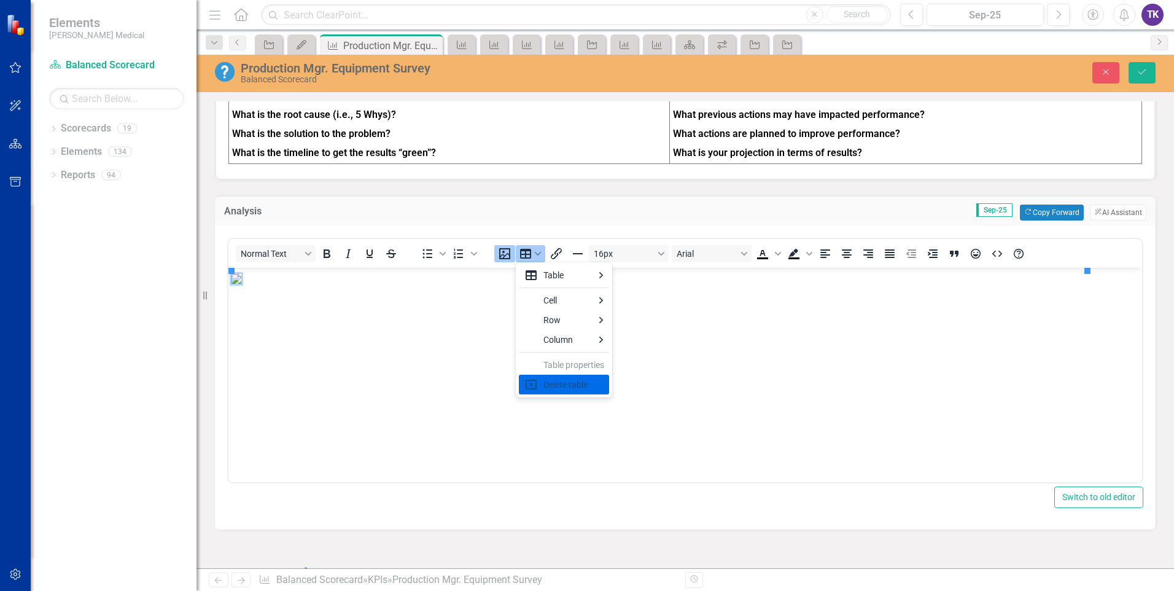
click at [528, 392] on div "Delete table" at bounding box center [564, 385] width 90 height 20
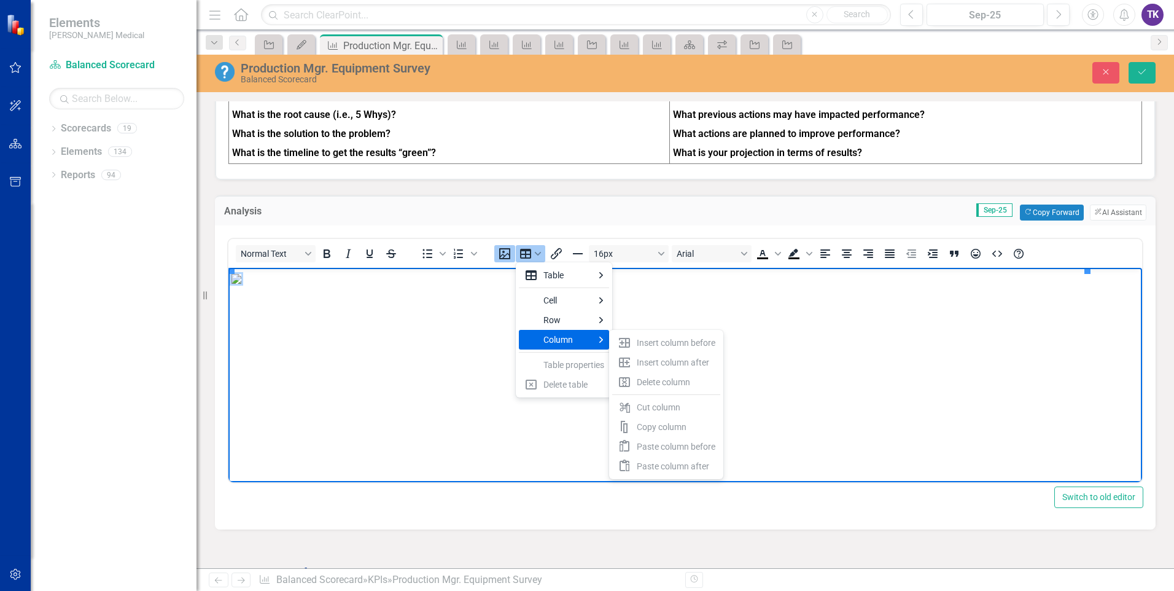
click at [241, 283] on img "Rich Text Area. Press ALT-0 for help." at bounding box center [237, 278] width 10 height 10
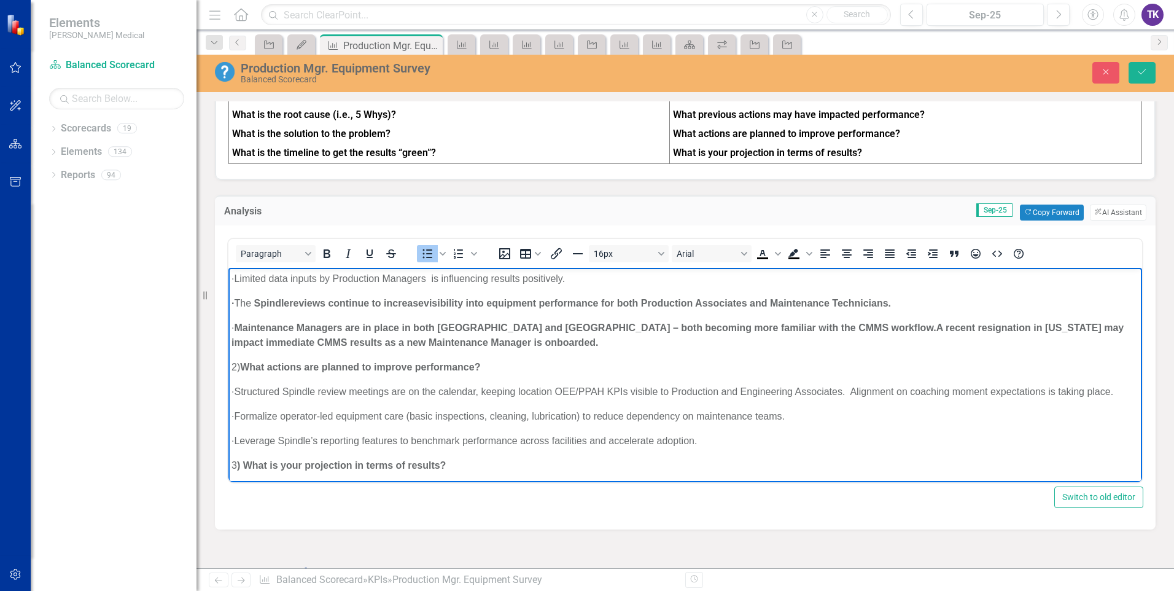
scroll to position [0, 0]
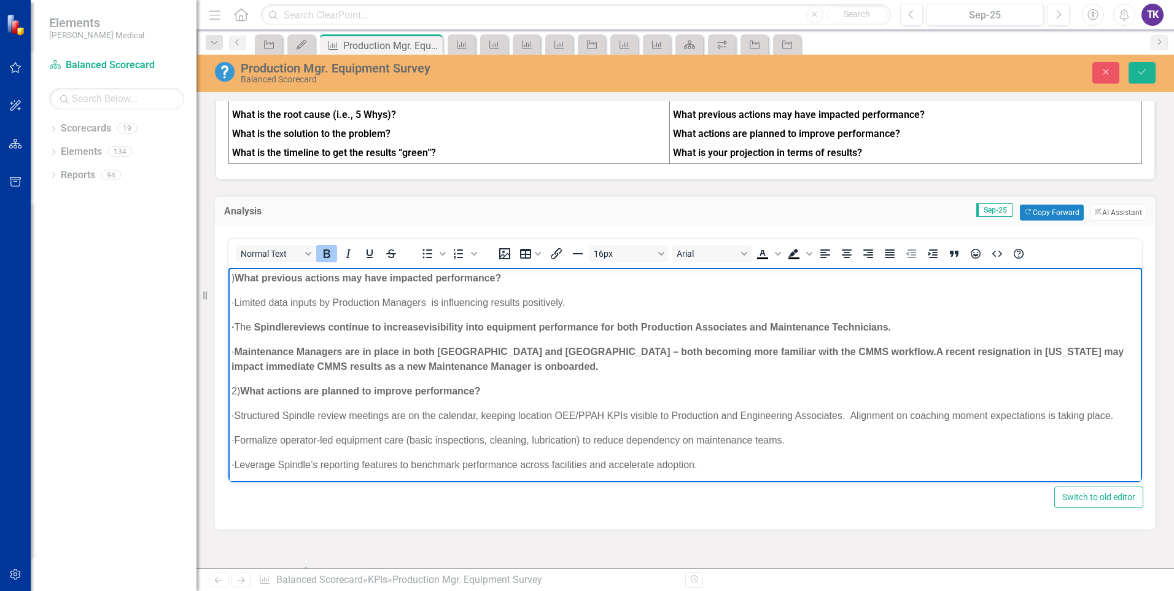
click at [233, 368] on strong "A recent resignation in Connecticut may impact immediate CMMS results as a new …" at bounding box center [678, 358] width 892 height 25
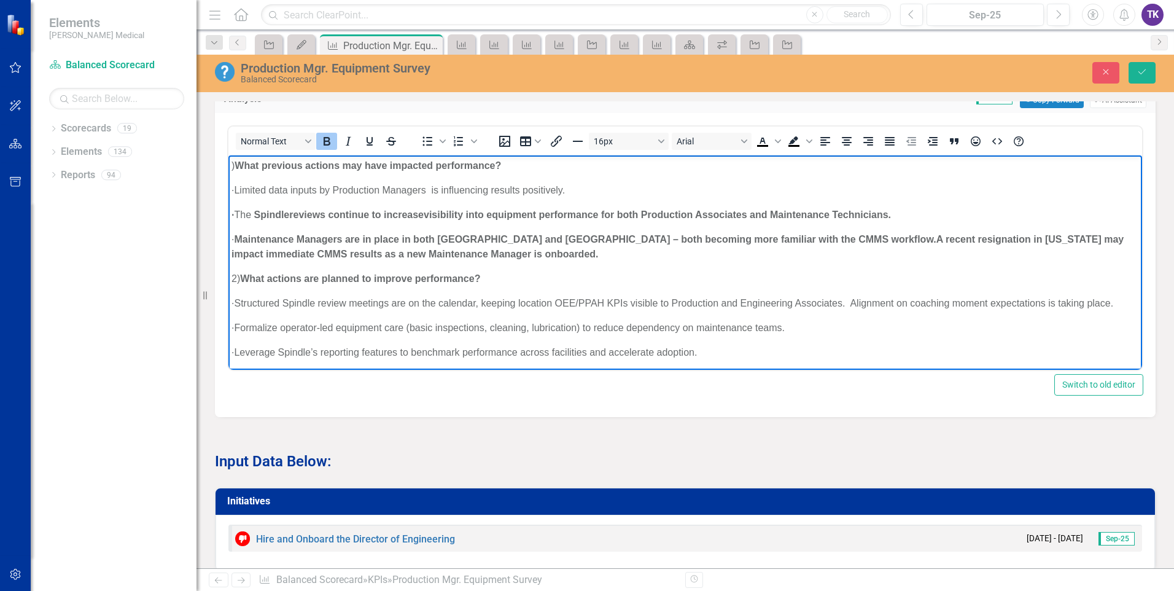
scroll to position [1044, 0]
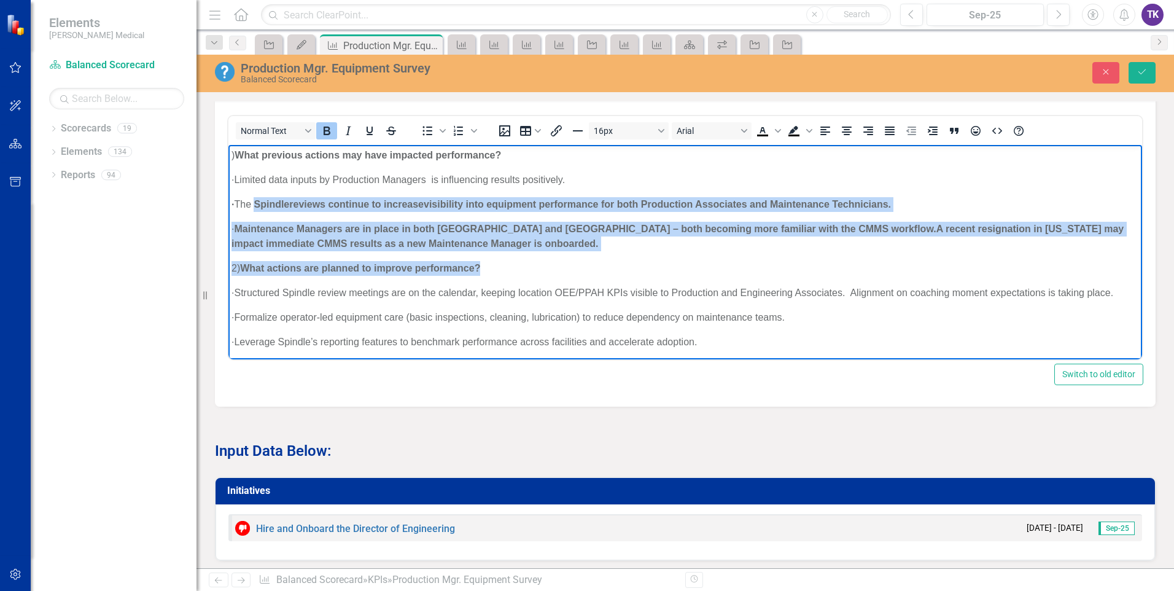
drag, startPoint x: 280, startPoint y: 203, endPoint x: 512, endPoint y: 262, distance: 239.4
click at [512, 262] on body ") What previous actions may have impacted performance? · Limited data inputs by…" at bounding box center [685, 284] width 914 height 281
click at [329, 128] on icon "Bold" at bounding box center [327, 131] width 7 height 9
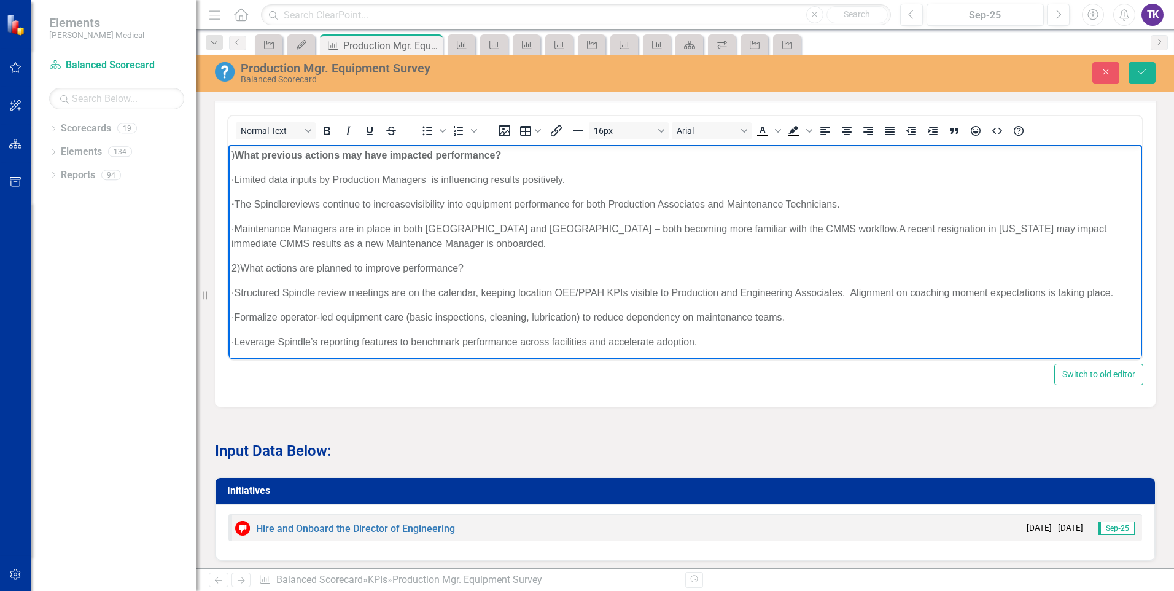
click at [234, 206] on strong "·" at bounding box center [233, 203] width 2 height 10
click at [233, 246] on p "· Maintenance Managers are in place in both Beltsville and New Castle – both be…" at bounding box center [686, 235] width 908 height 29
click at [739, 271] on p "2) What actions are planned to improve performance?" at bounding box center [686, 267] width 908 height 15
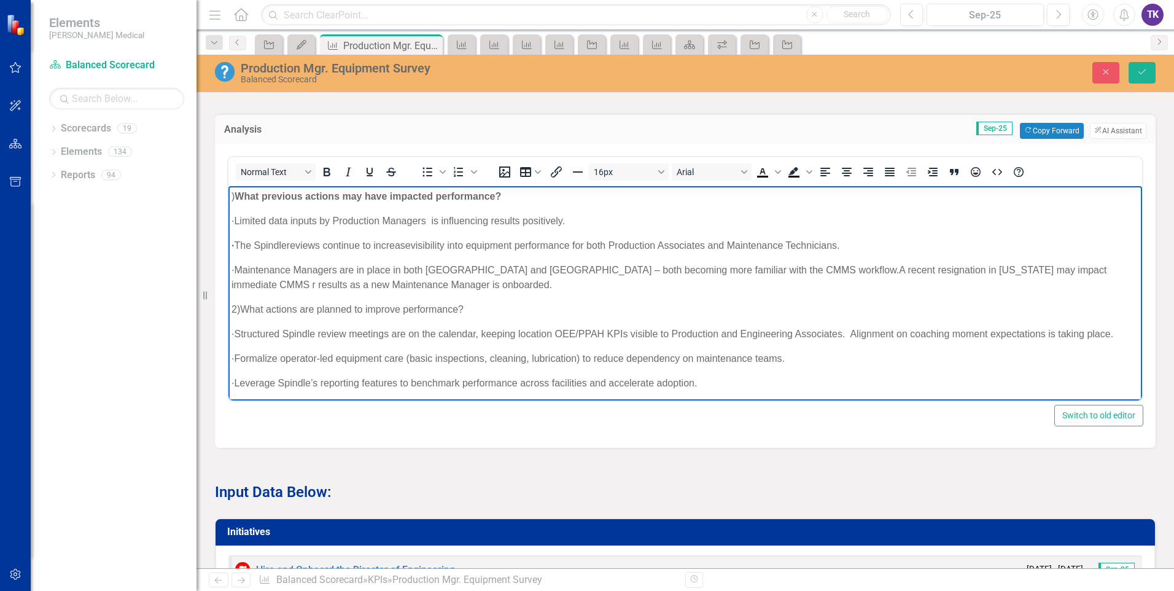
scroll to position [983, 0]
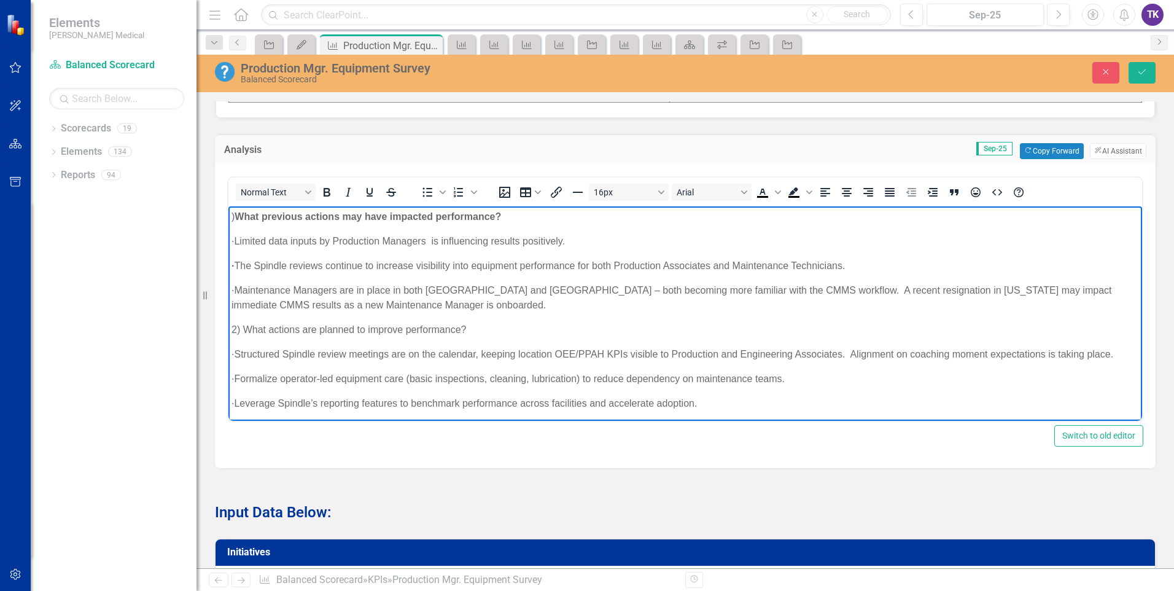
click at [327, 248] on body ") What previous actions may have impacted performance? · Limited data inputs by…" at bounding box center [685, 346] width 914 height 281
click at [288, 242] on p "· Limited data inputs by Production Managers is influencing results positively." at bounding box center [686, 240] width 908 height 15
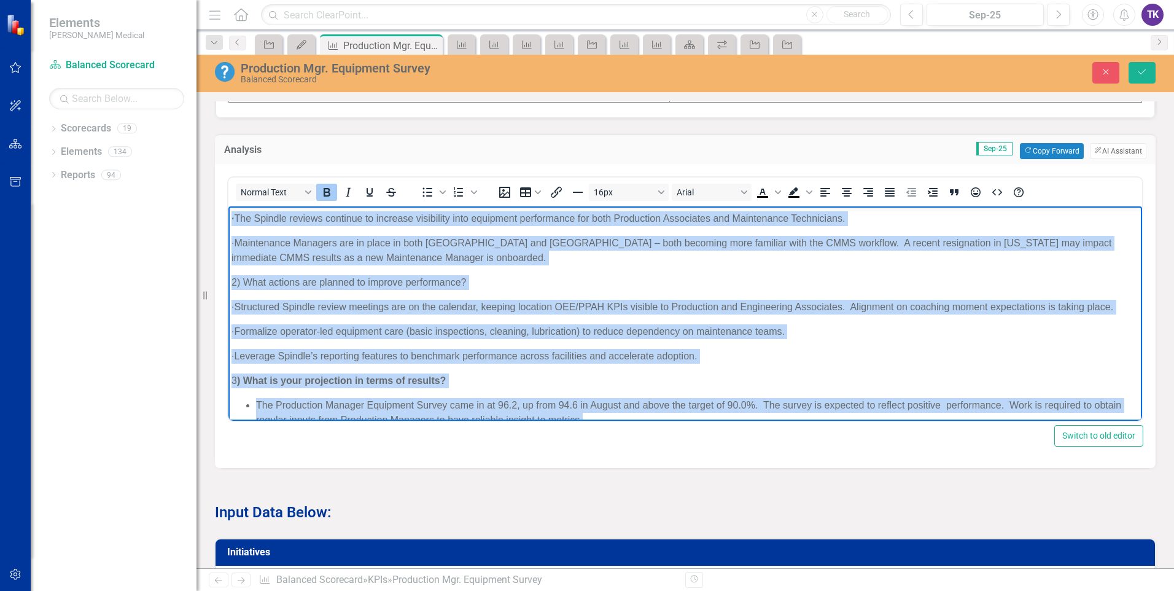
scroll to position [82, 0]
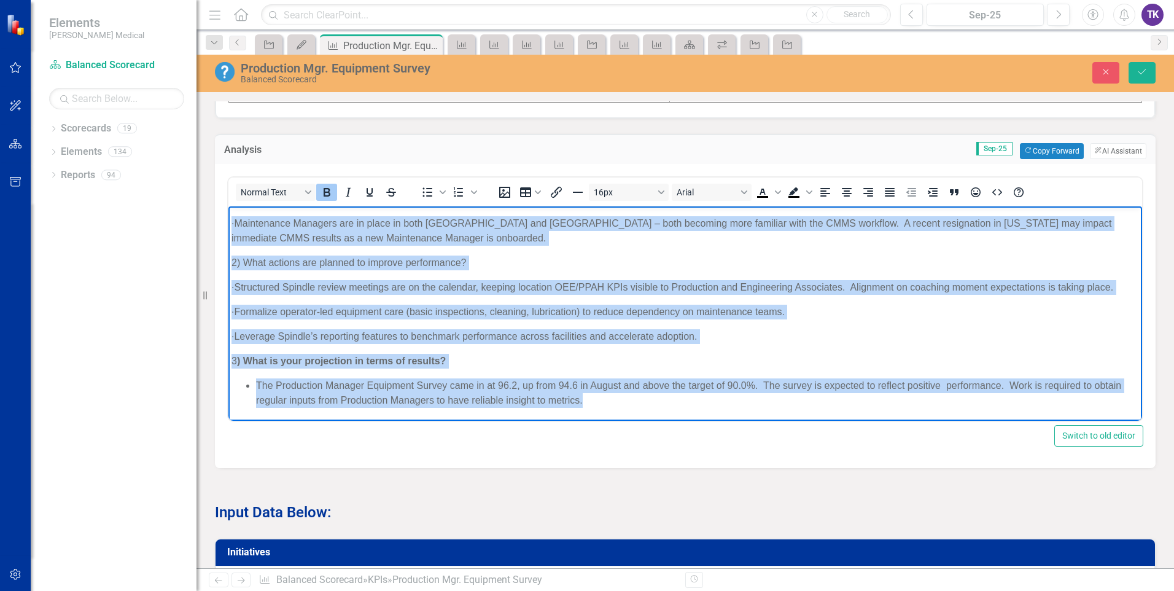
drag, startPoint x: 238, startPoint y: 219, endPoint x: 683, endPoint y: 437, distance: 495.5
click at [683, 420] on html ") What previous actions may have impacted performance? · Limited data inputs by…" at bounding box center [685, 279] width 914 height 281
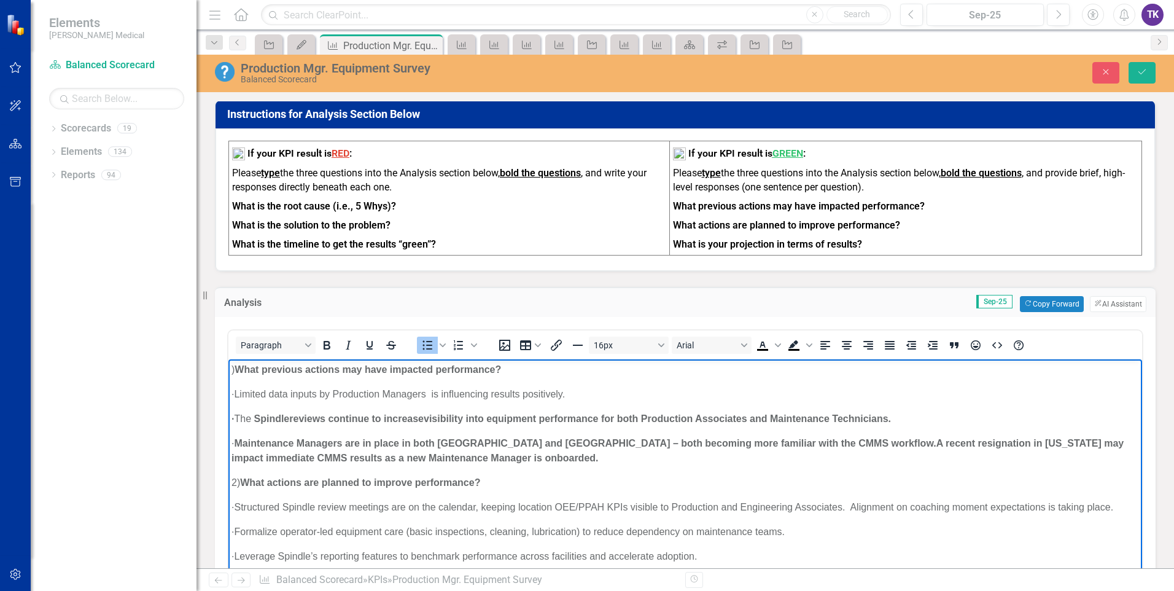
scroll to position [860, 0]
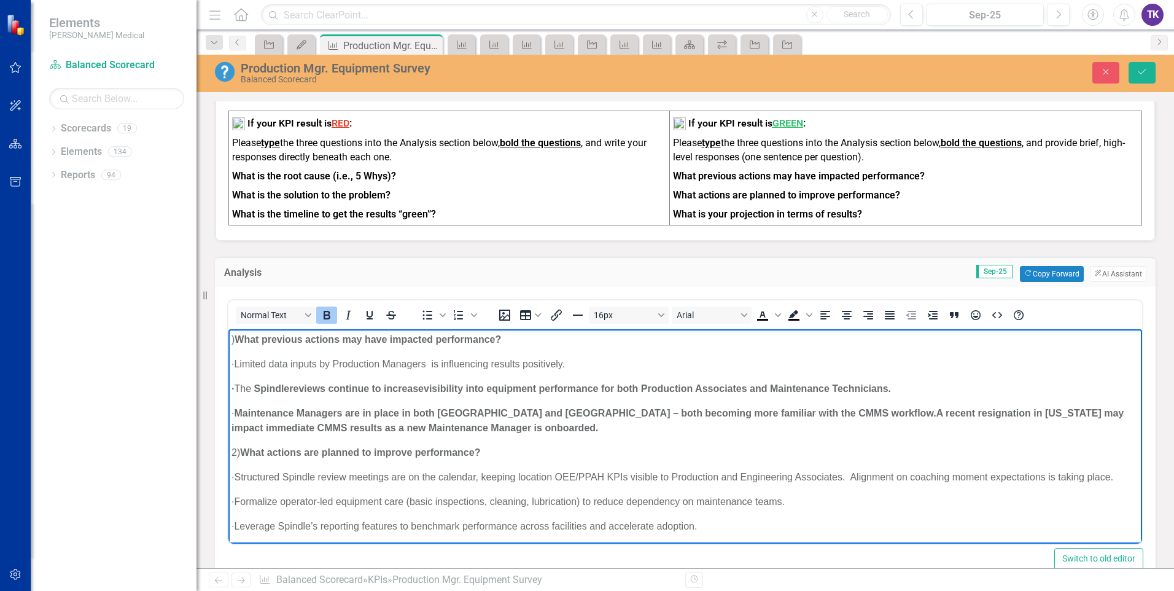
drag, startPoint x: 281, startPoint y: 384, endPoint x: 591, endPoint y: 429, distance: 312.8
click at [591, 429] on body ") What previous actions may have impacted performance? · Limited data inputs by…" at bounding box center [685, 469] width 914 height 281
click at [330, 317] on icon "Bold" at bounding box center [327, 315] width 7 height 9
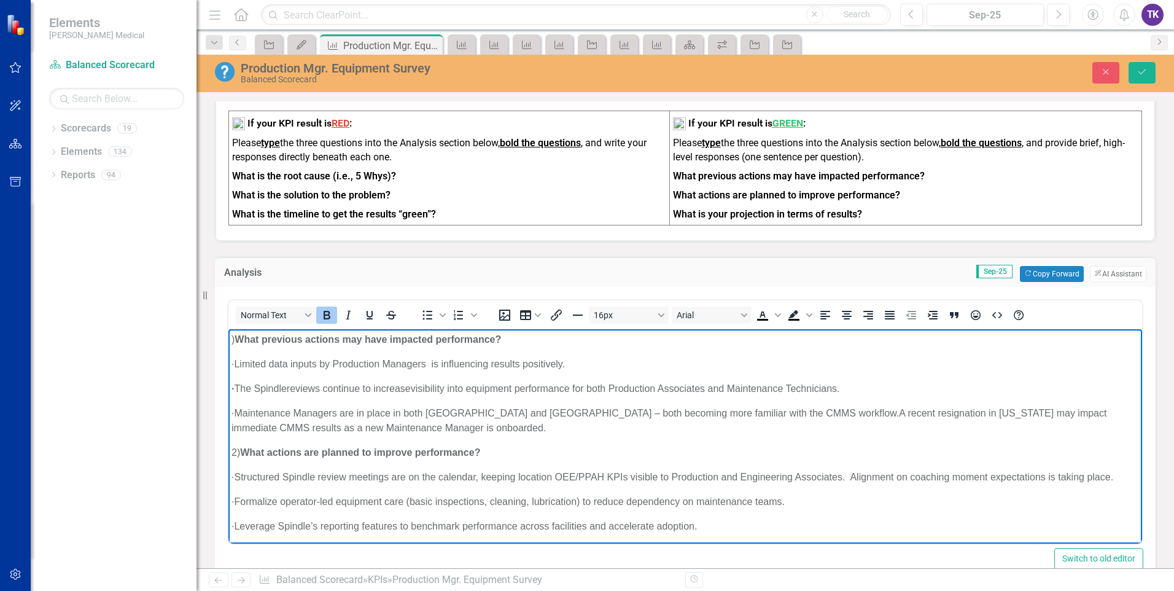
click at [234, 389] on strong "·" at bounding box center [233, 388] width 2 height 10
click at [230, 426] on body ") What previous actions may have impacted performance? · Limited data inputs by…" at bounding box center [685, 469] width 914 height 281
click at [233, 484] on p "· Structured Spindle review meetings are on the calendar, keeping location OEE/…" at bounding box center [686, 476] width 908 height 15
click at [232, 484] on p "· Structured Spindle review meetings are on the calendar, keeping location OEE/…" at bounding box center [686, 476] width 908 height 15
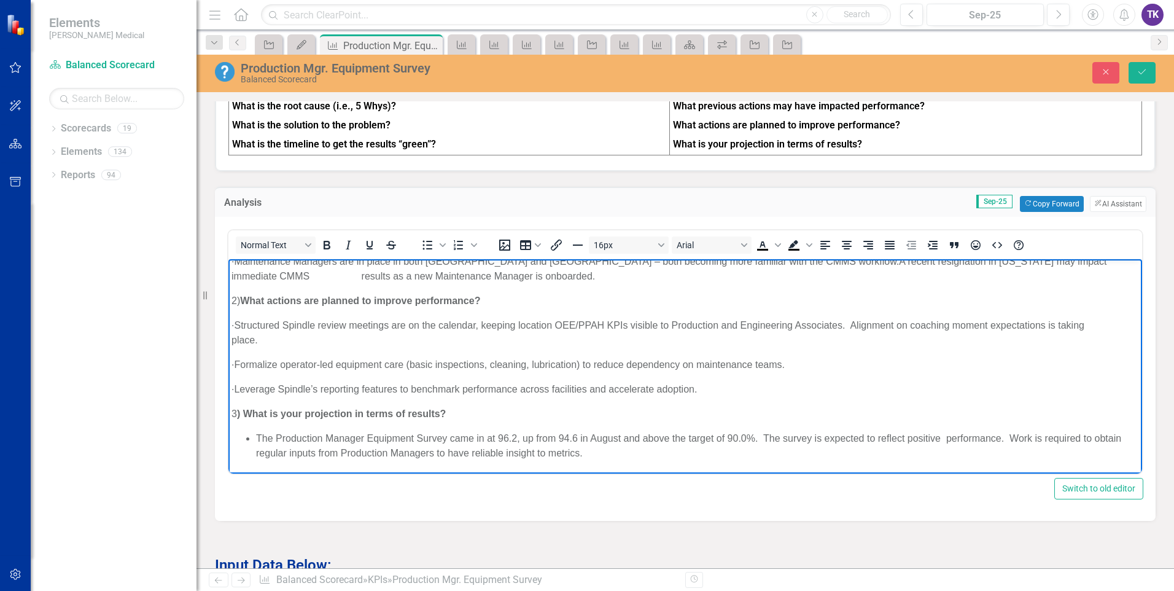
scroll to position [921, 0]
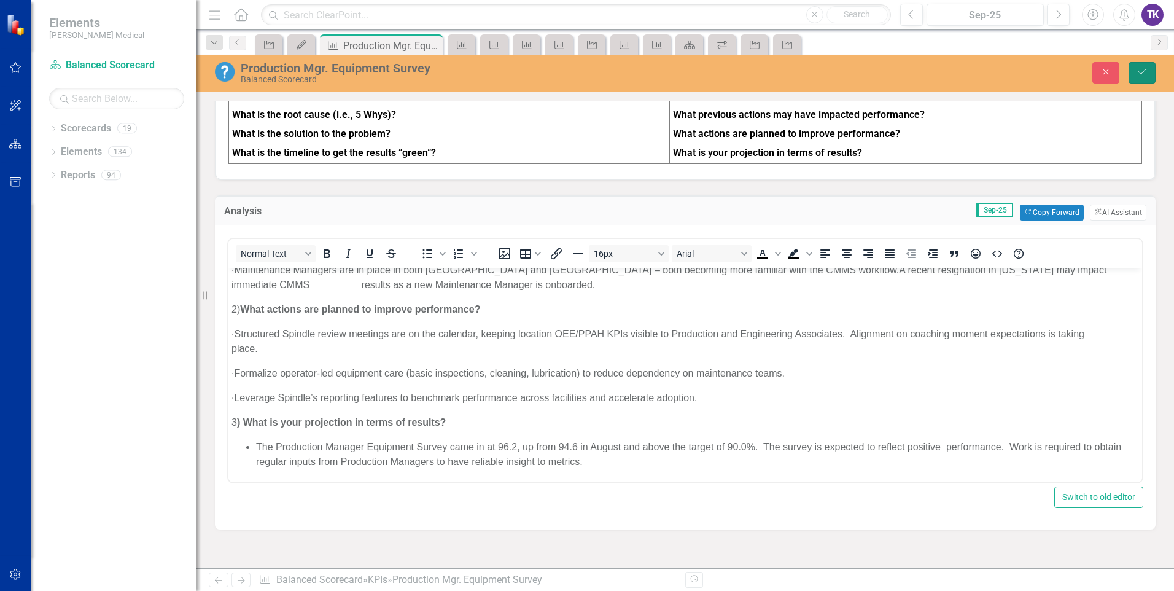
click at [1142, 76] on icon "Save" at bounding box center [1142, 72] width 11 height 9
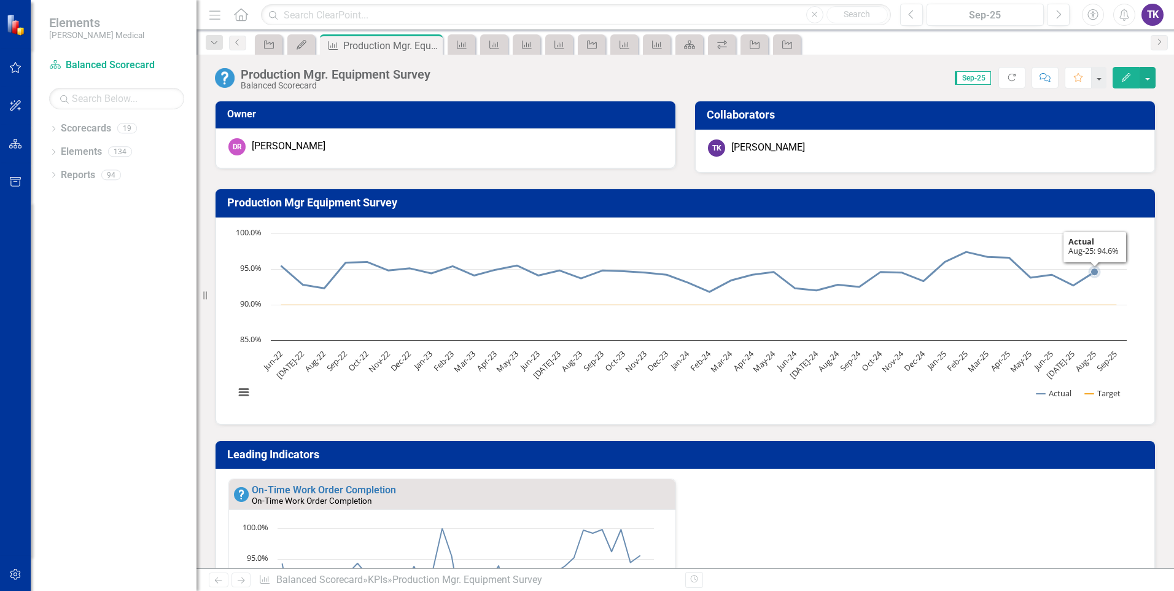
click at [1121, 235] on rect "Interactive chart" at bounding box center [680, 319] width 905 height 184
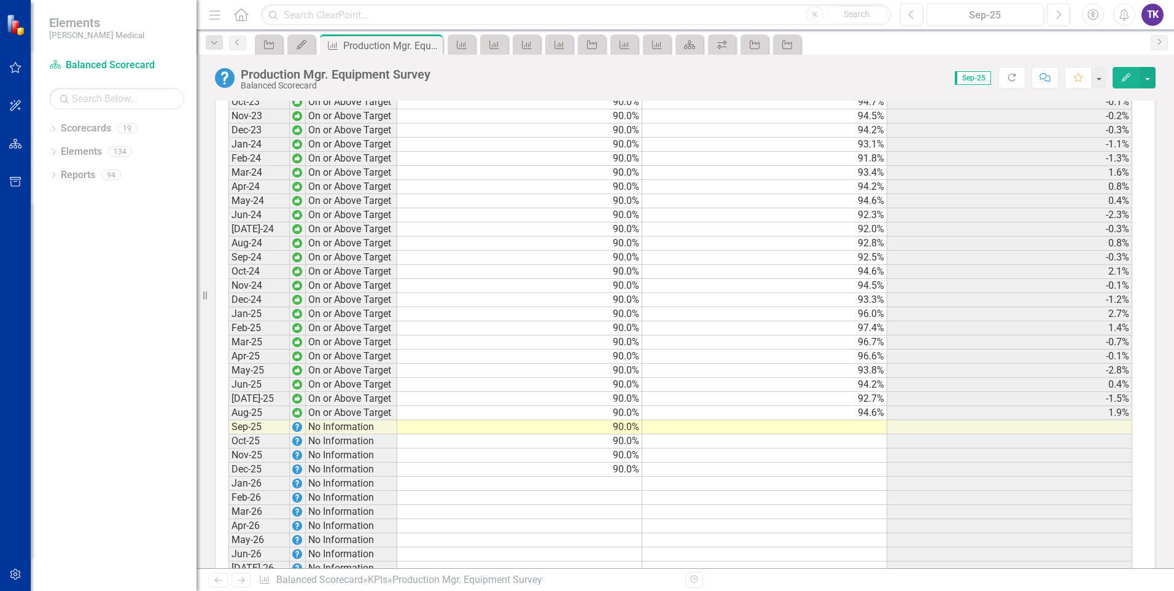
scroll to position [1781, 0]
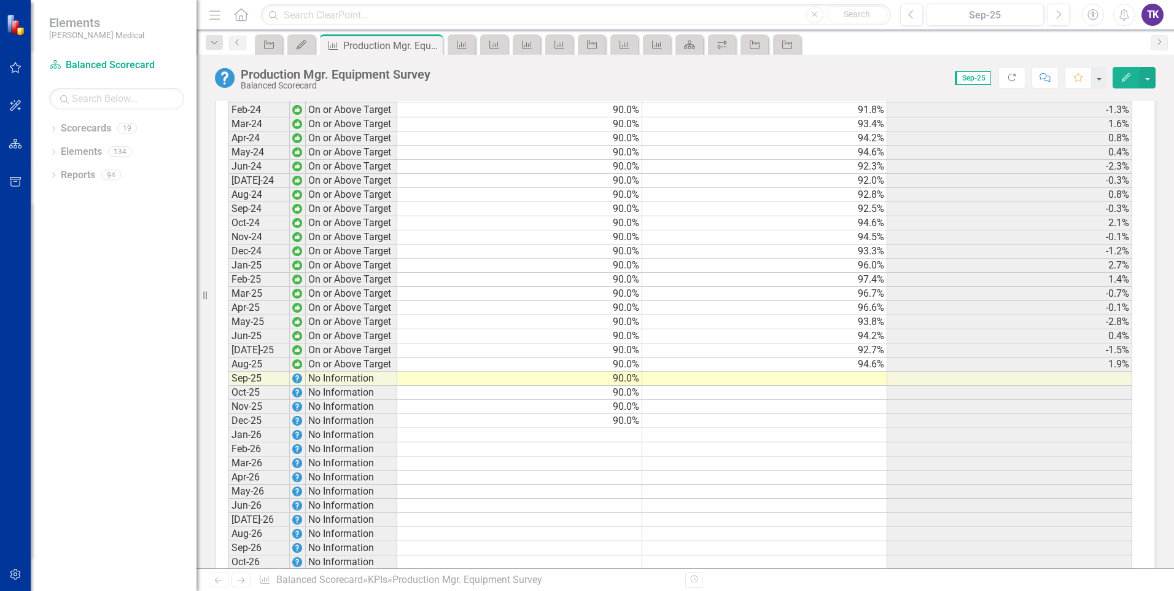
click at [859, 386] on td at bounding box center [764, 379] width 245 height 14
click at [862, 386] on td at bounding box center [764, 379] width 245 height 14
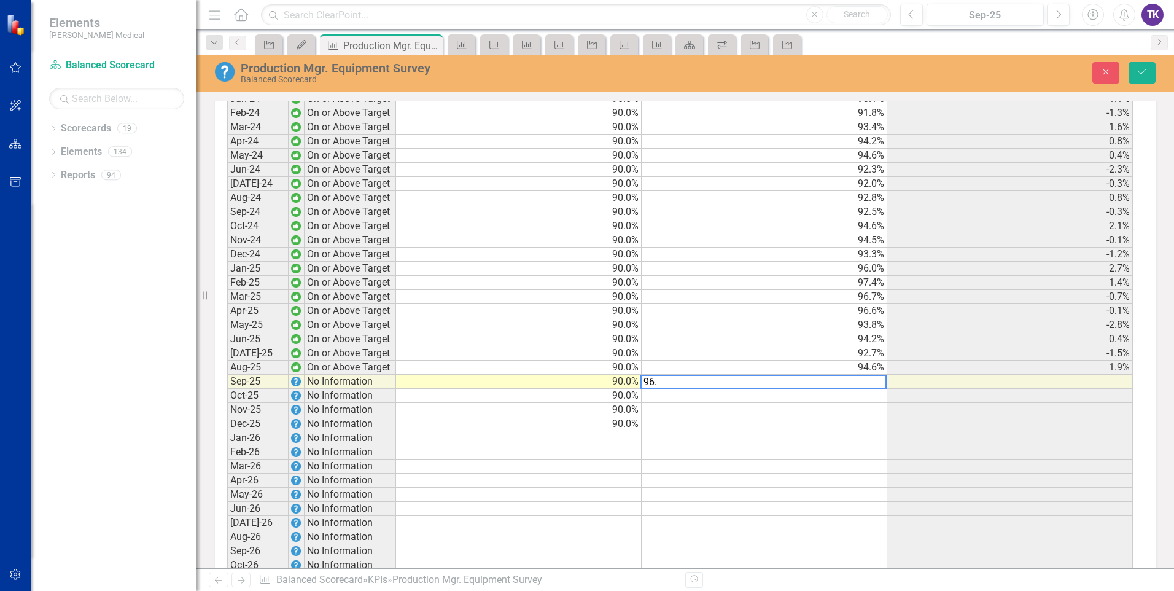
scroll to position [1783, 0]
type textarea "96.2"
click at [800, 458] on td at bounding box center [765, 450] width 246 height 14
click at [1149, 67] on button "Save" at bounding box center [1142, 72] width 27 height 21
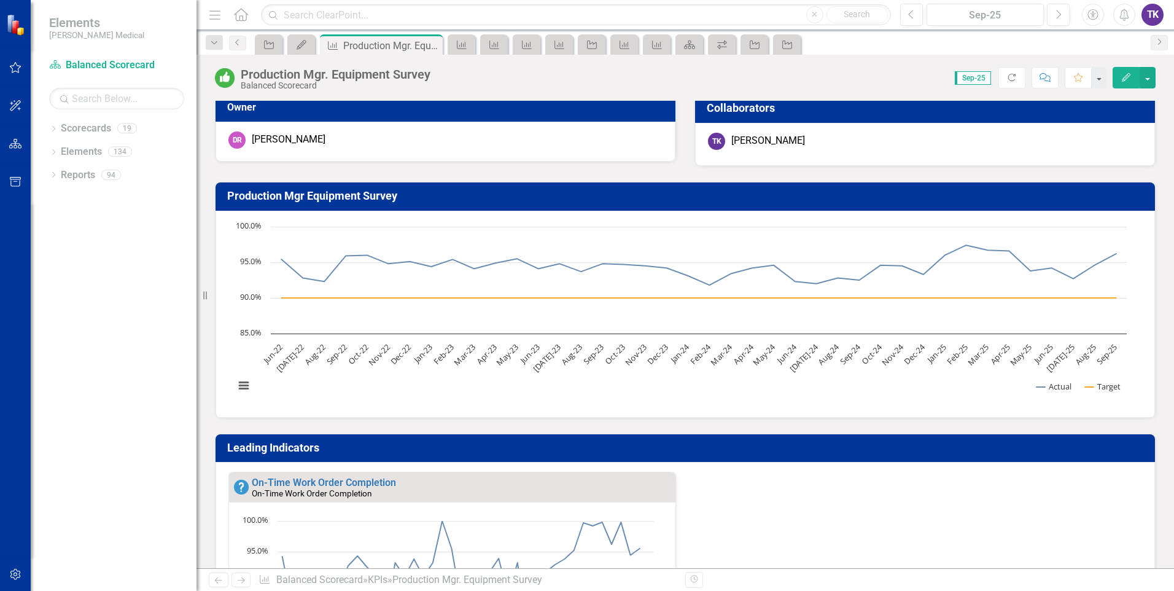
scroll to position [0, 0]
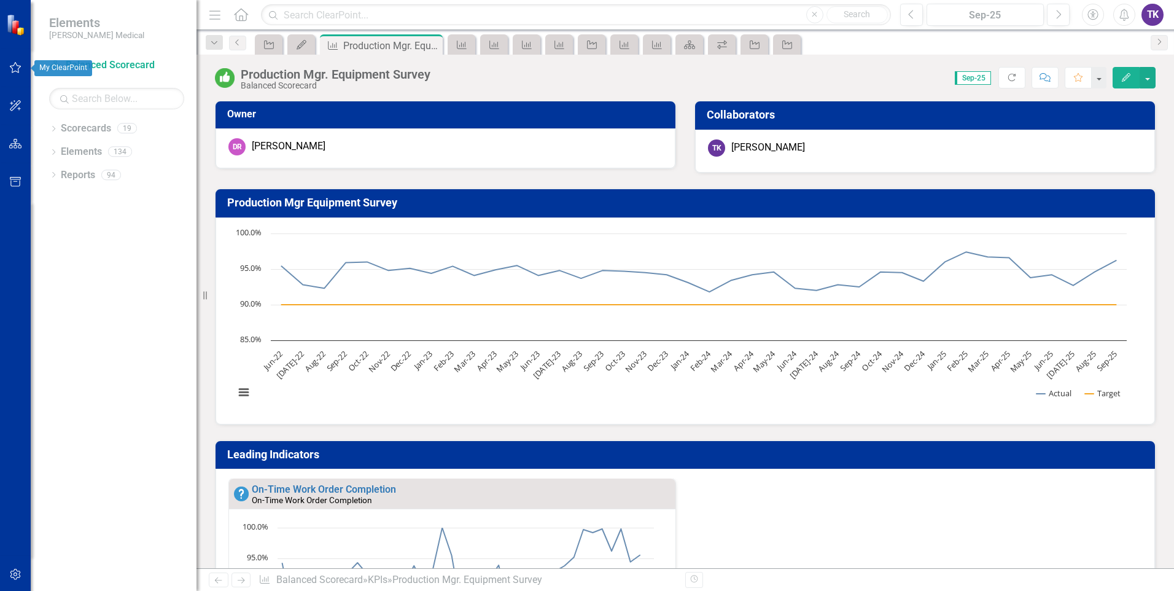
click at [22, 72] on button "button" at bounding box center [16, 68] width 28 height 26
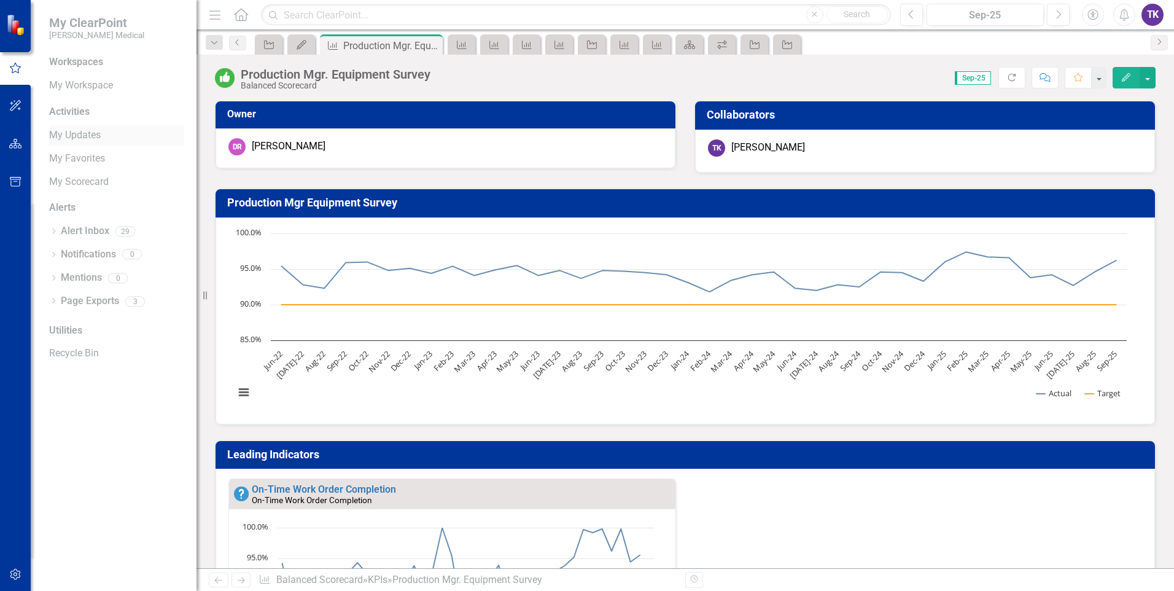
click at [76, 130] on link "My Updates" at bounding box center [116, 135] width 135 height 14
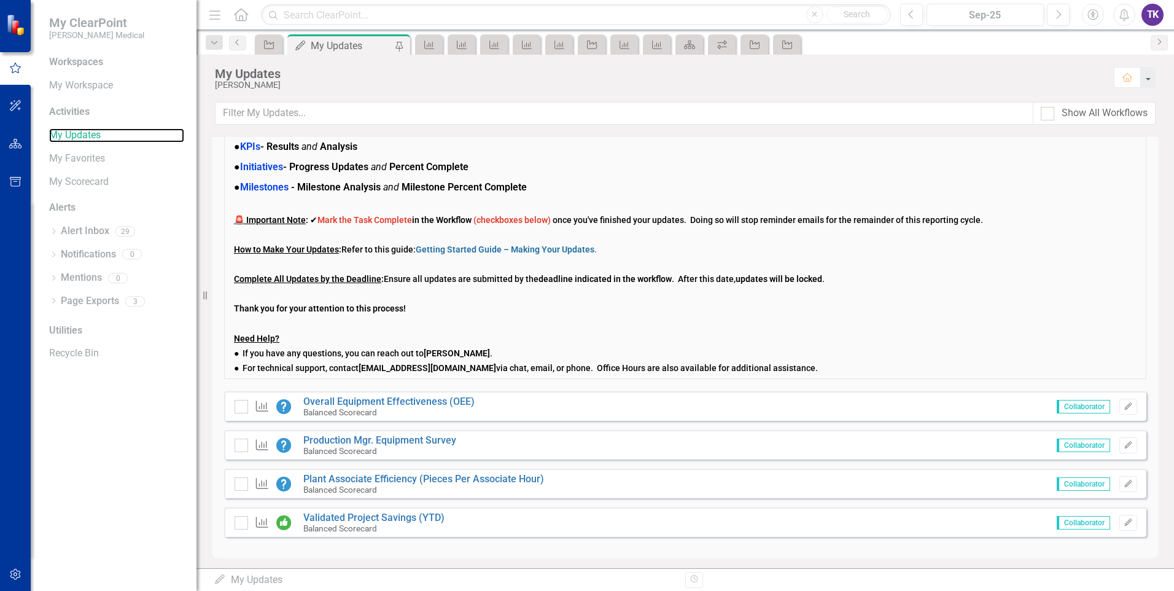
scroll to position [79, 0]
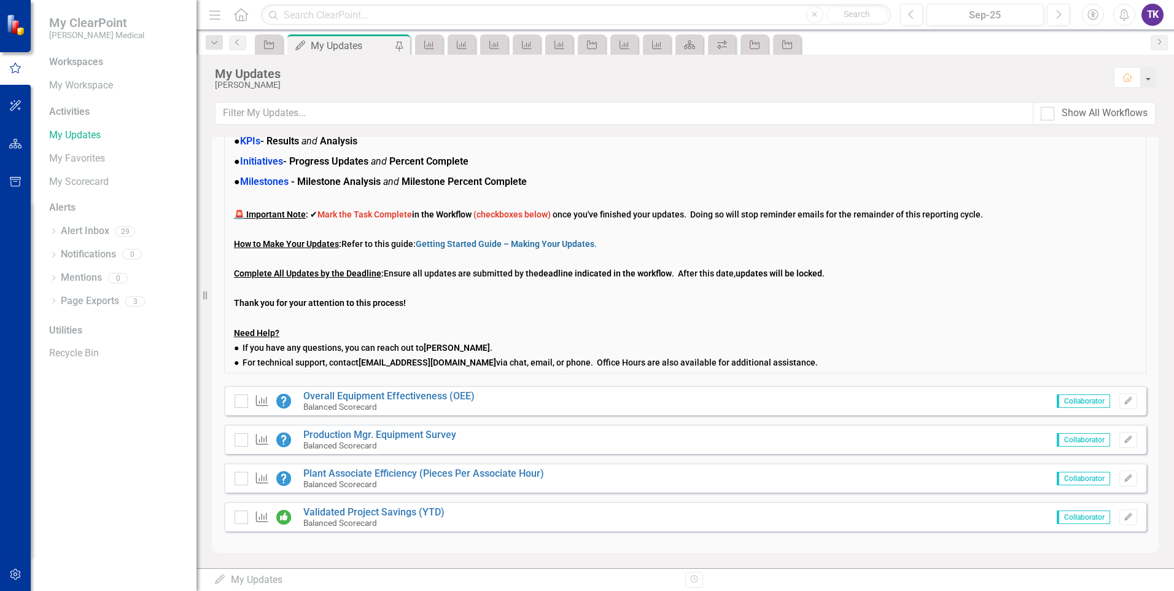
click at [677, 171] on span "Please make any updates for the current reporting period that you are responsib…" at bounding box center [685, 240] width 903 height 253
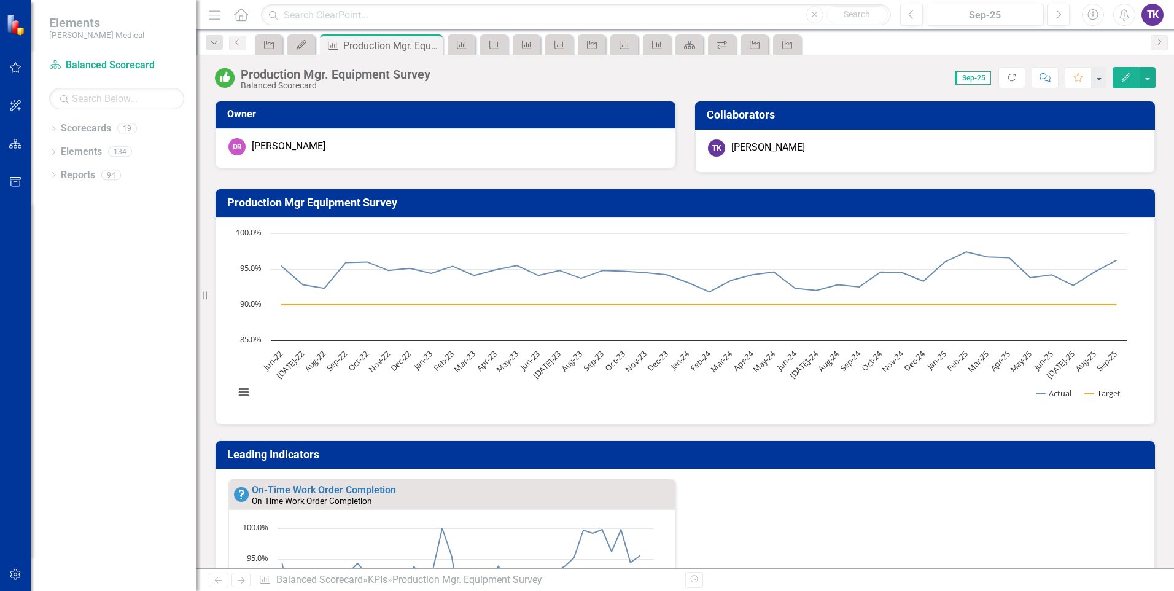
click at [155, 256] on div "Dropdown Scorecards 19 Dropdown Balanced Scorecard Revenue Growth Plan Dropdown…" at bounding box center [114, 355] width 166 height 472
